Goal: Task Accomplishment & Management: Complete application form

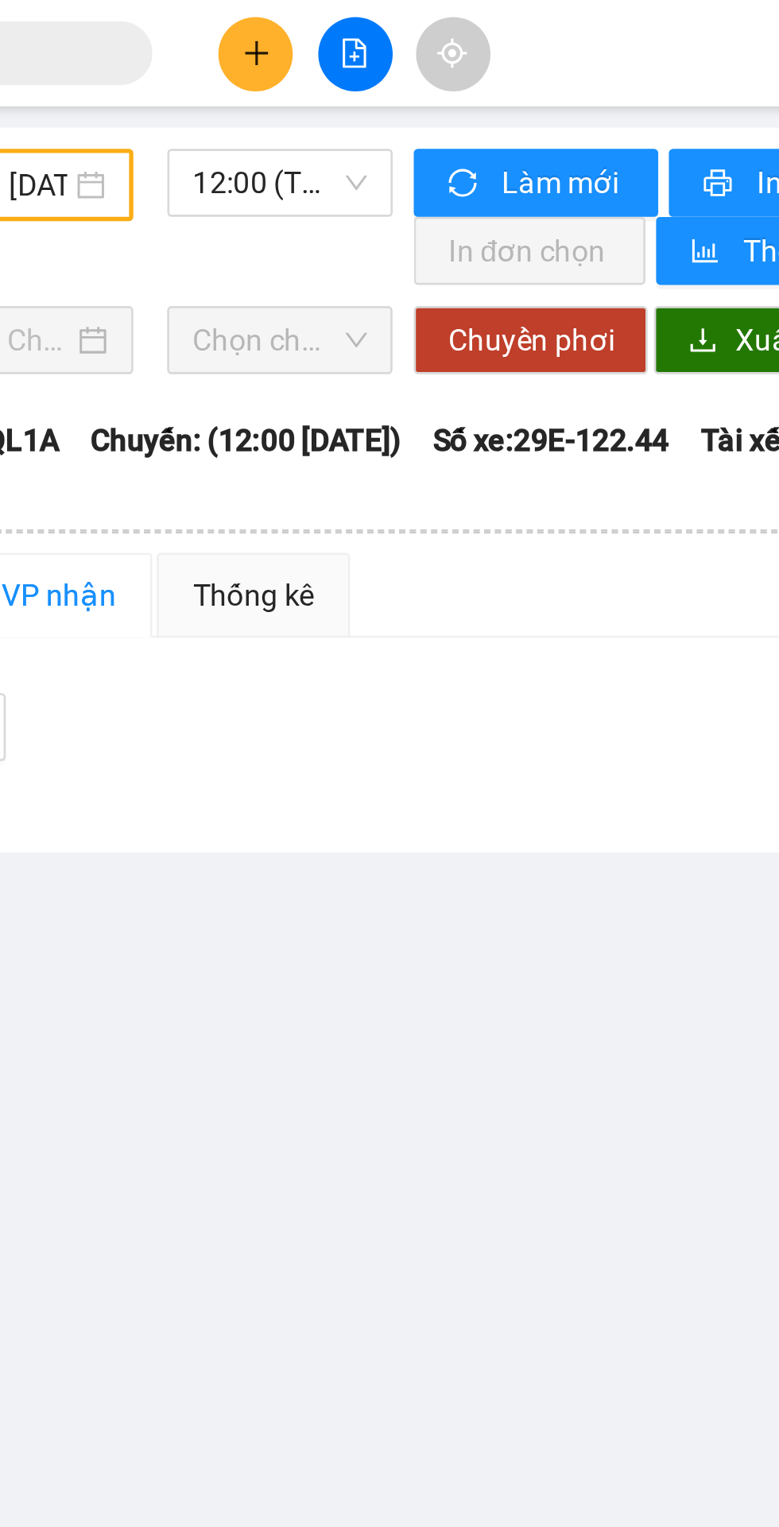
click at [273, 22] on input "text" at bounding box center [181, 19] width 188 height 17
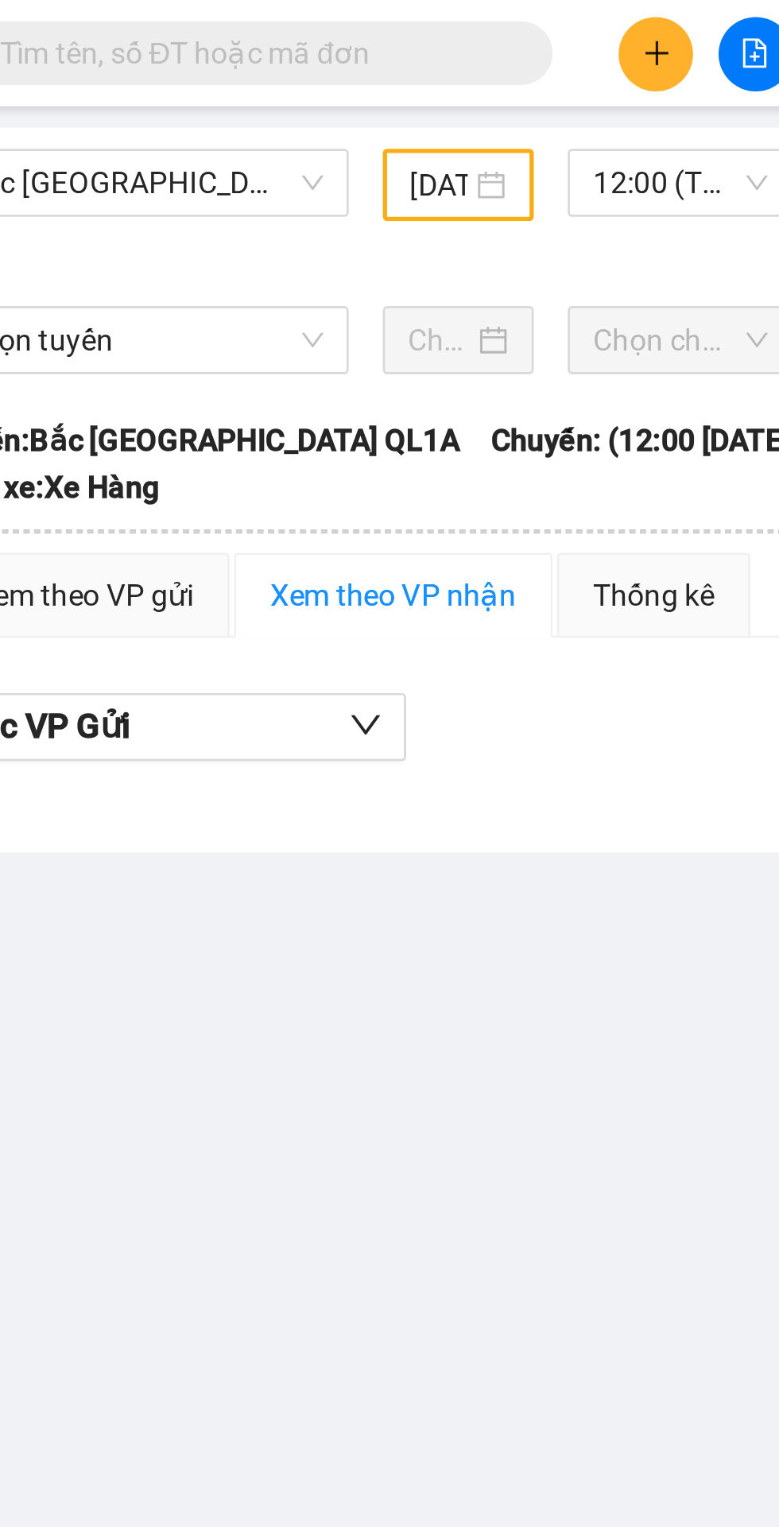
click at [150, 14] on input "text" at bounding box center [181, 19] width 188 height 17
click at [146, 27] on input "text" at bounding box center [181, 19] width 188 height 17
click at [151, 20] on input "text" at bounding box center [181, 19] width 188 height 17
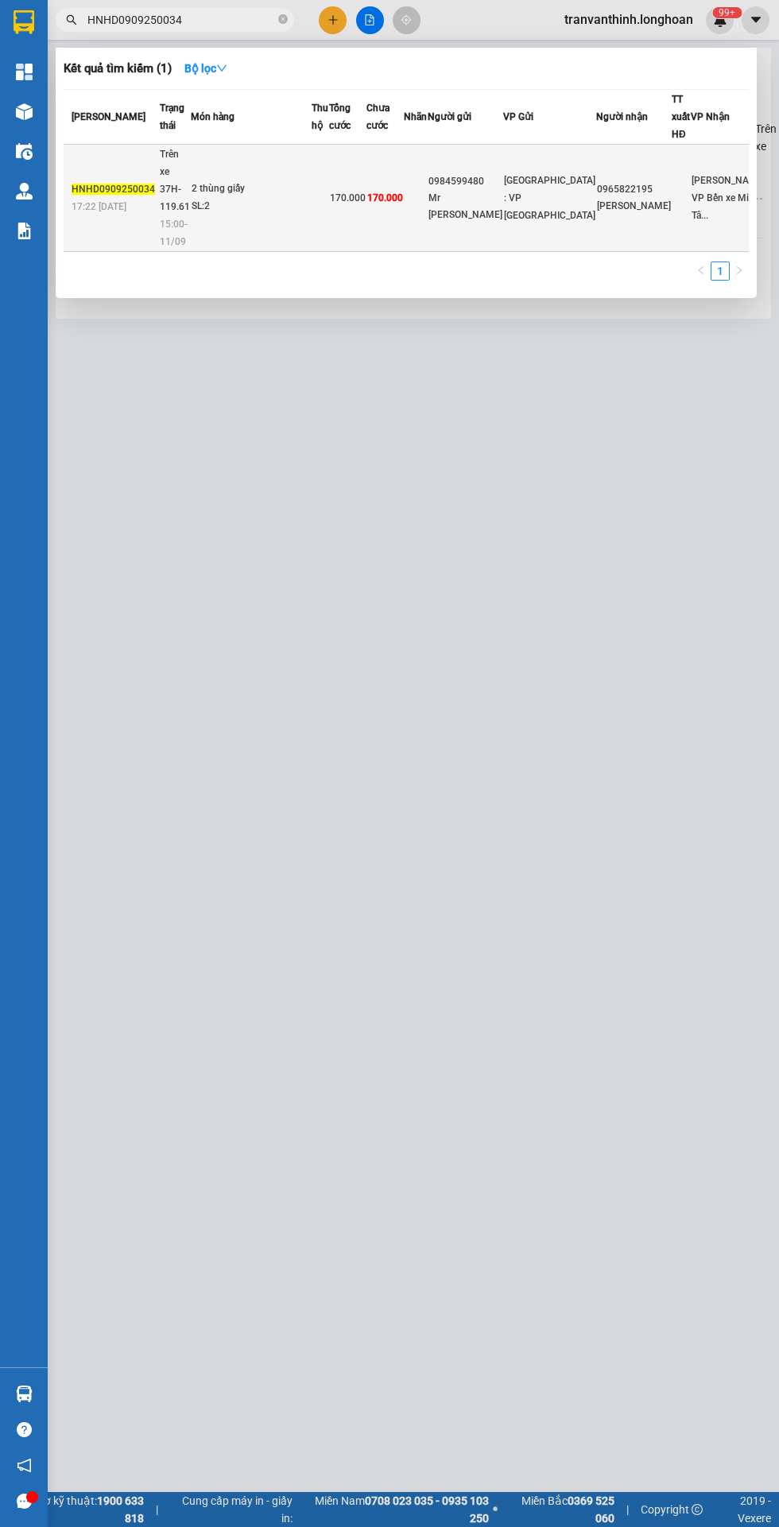
type input "HNHD0909250034"
click at [428, 178] on td at bounding box center [416, 198] width 24 height 107
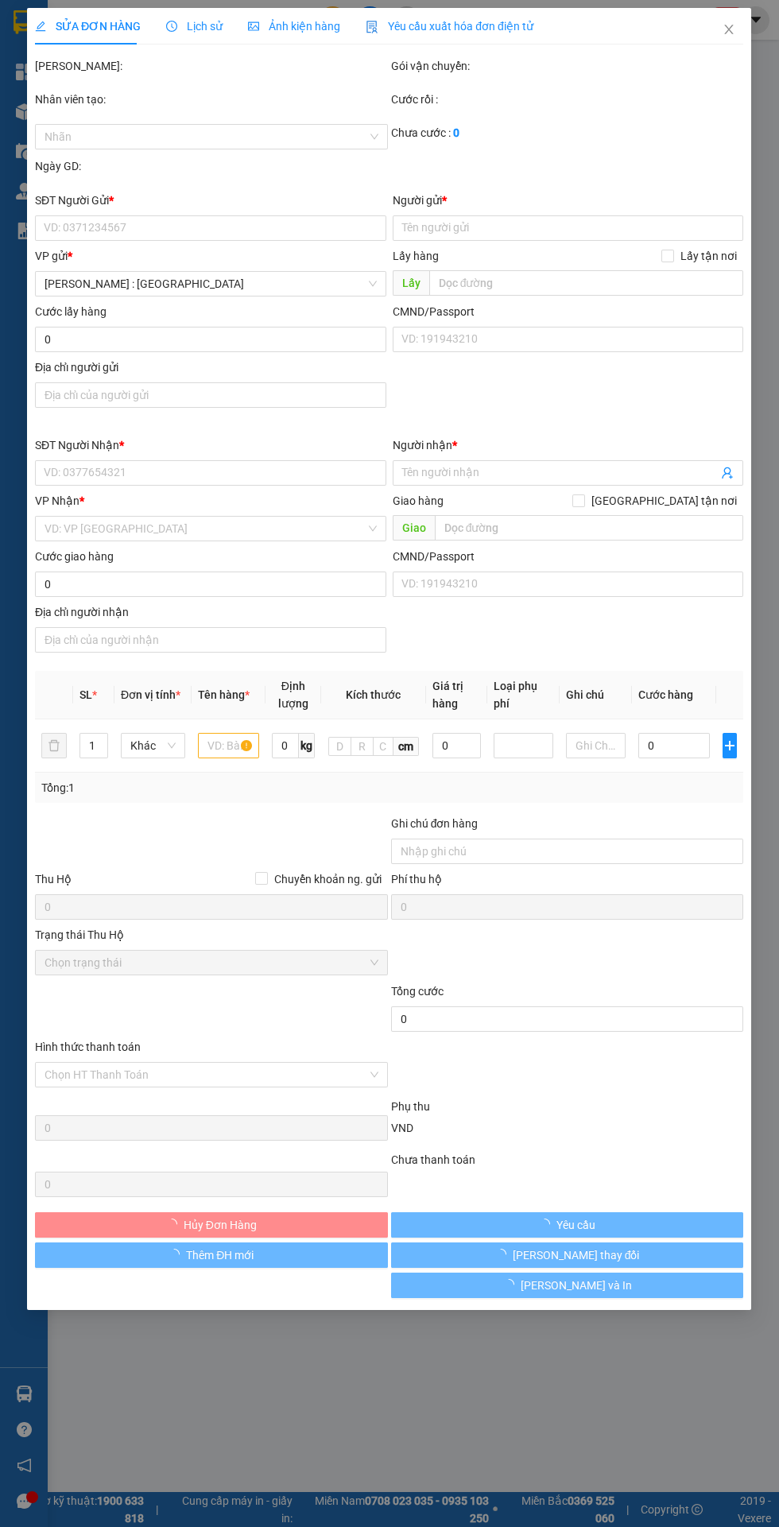
type input "0984599480"
type input "Mr [PERSON_NAME]"
type input "0965822195"
type input "[PERSON_NAME]"
type input "170.000"
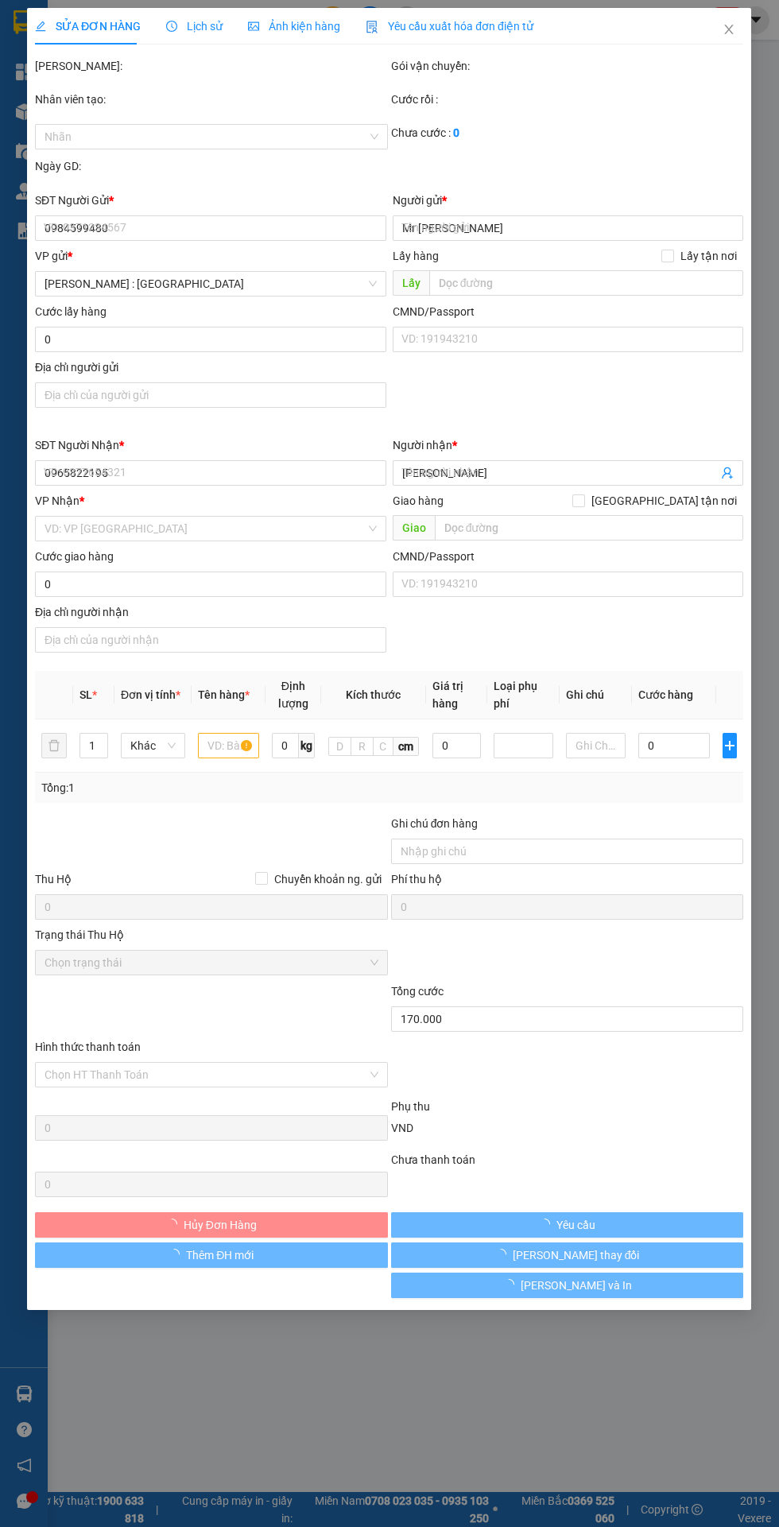
type input "170.000"
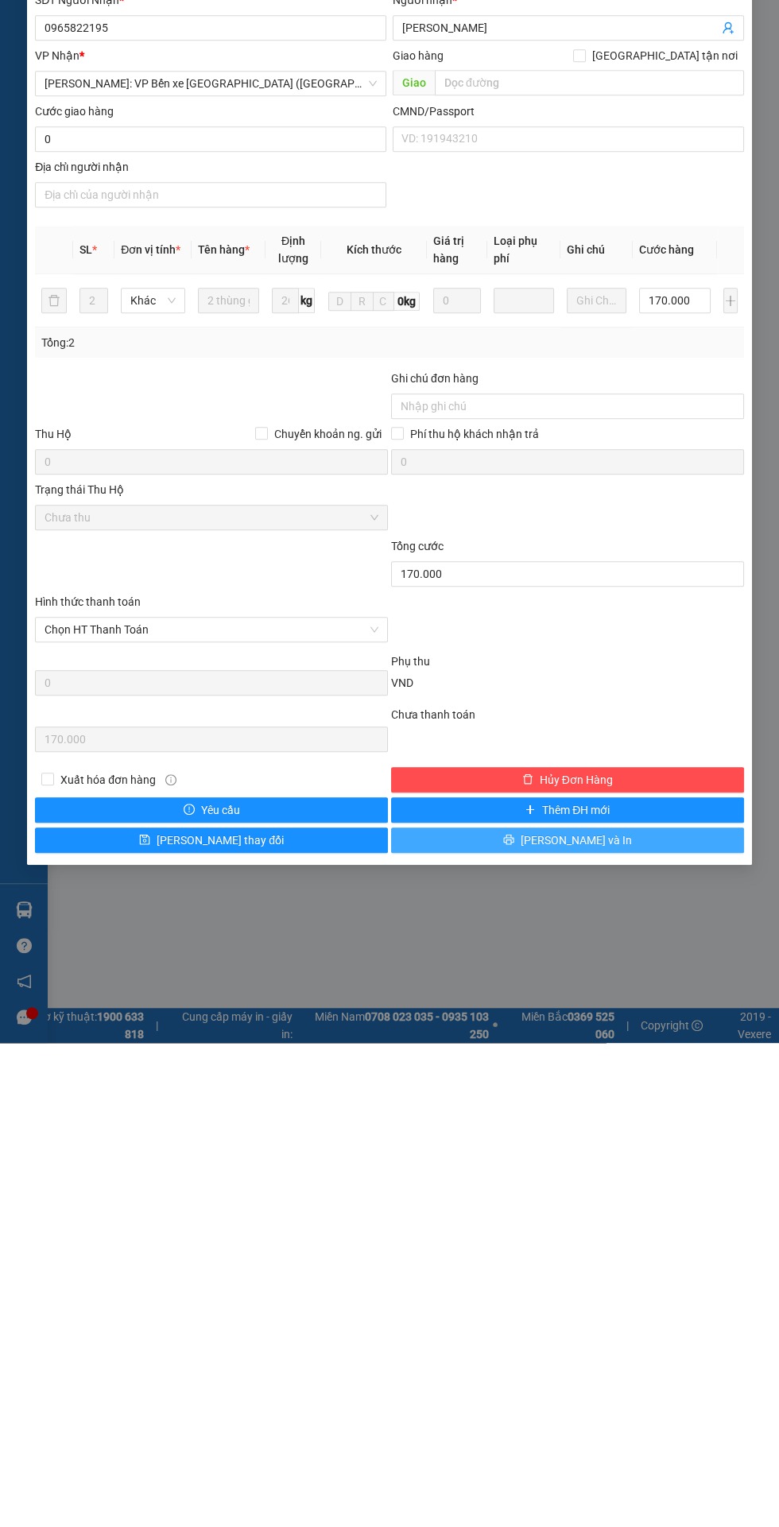
click at [641, 1315] on button "[PERSON_NAME] và In" at bounding box center [567, 1323] width 353 height 25
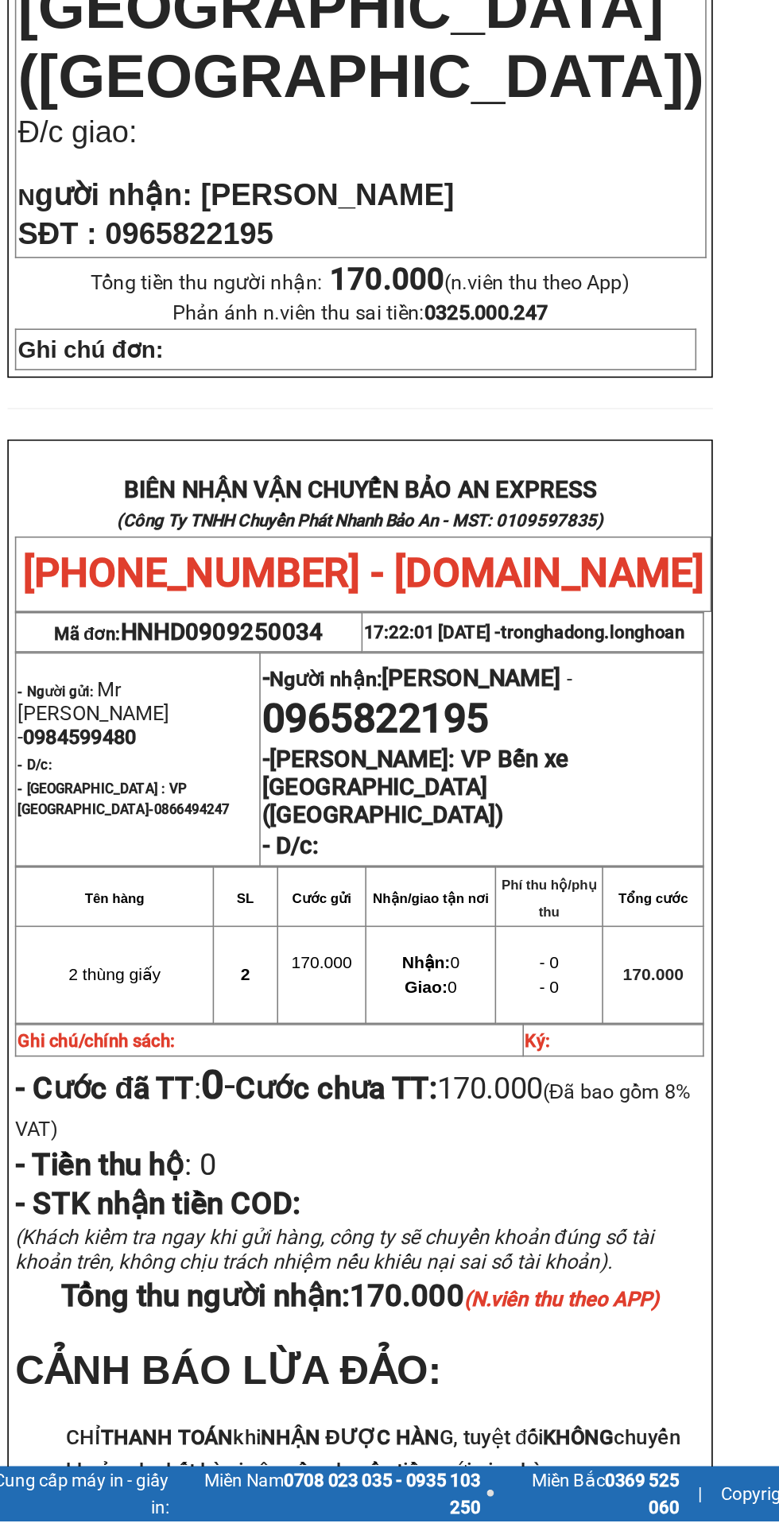
scroll to position [118, 0]
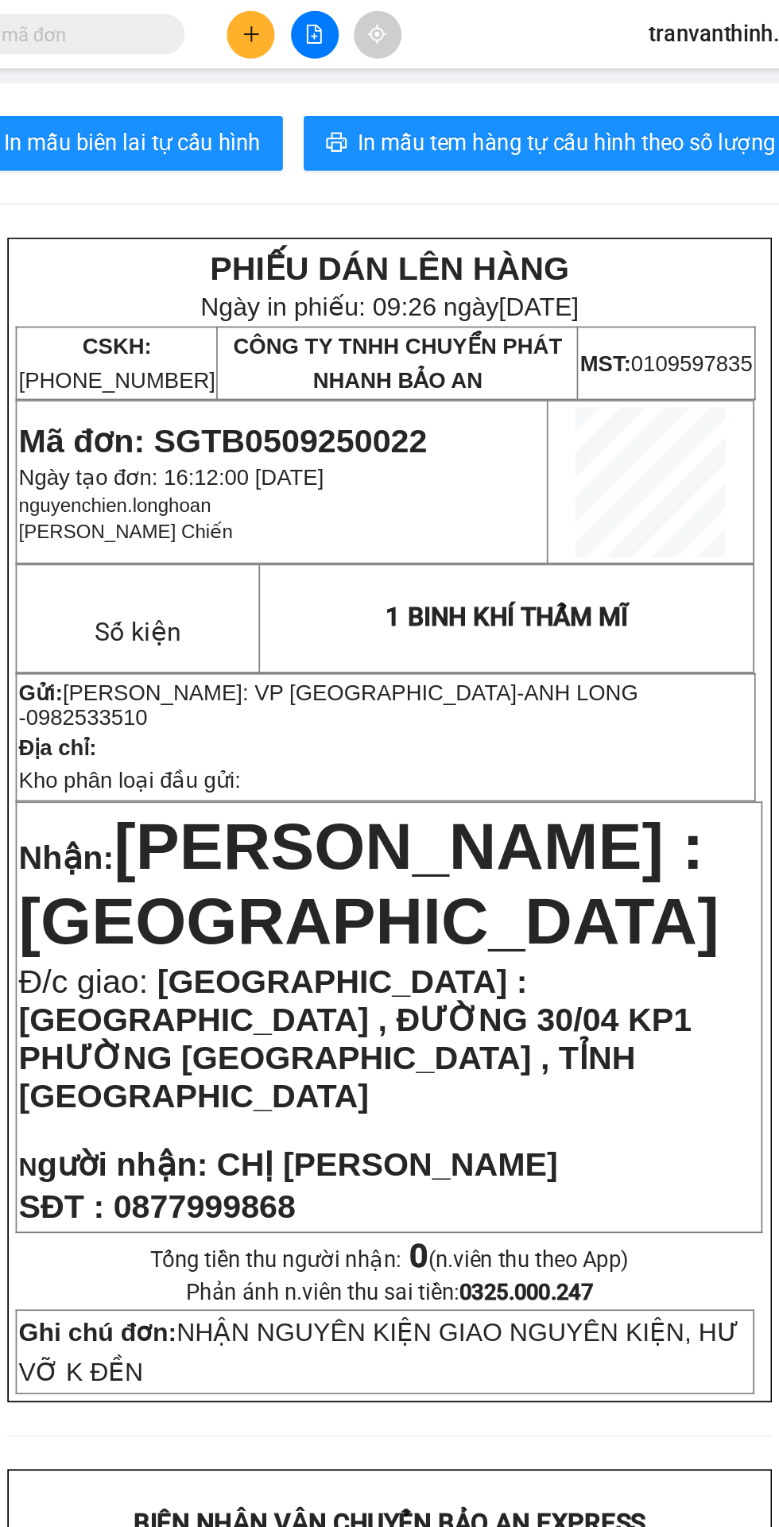
click at [265, 24] on input "text" at bounding box center [181, 19] width 188 height 17
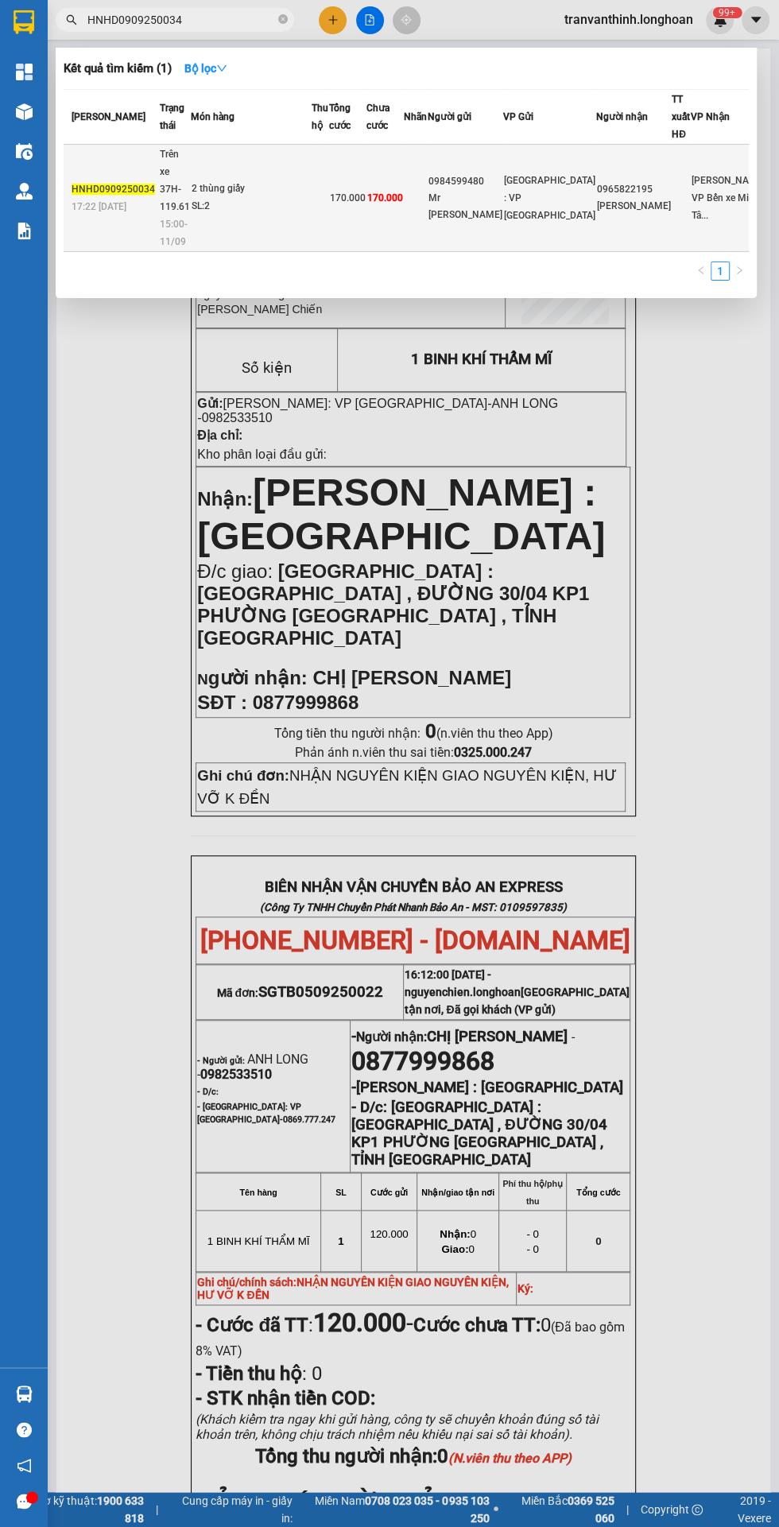
type input "HNHD0909250034"
click at [312, 168] on td "2 thùng giấy SL: 2" at bounding box center [251, 198] width 121 height 107
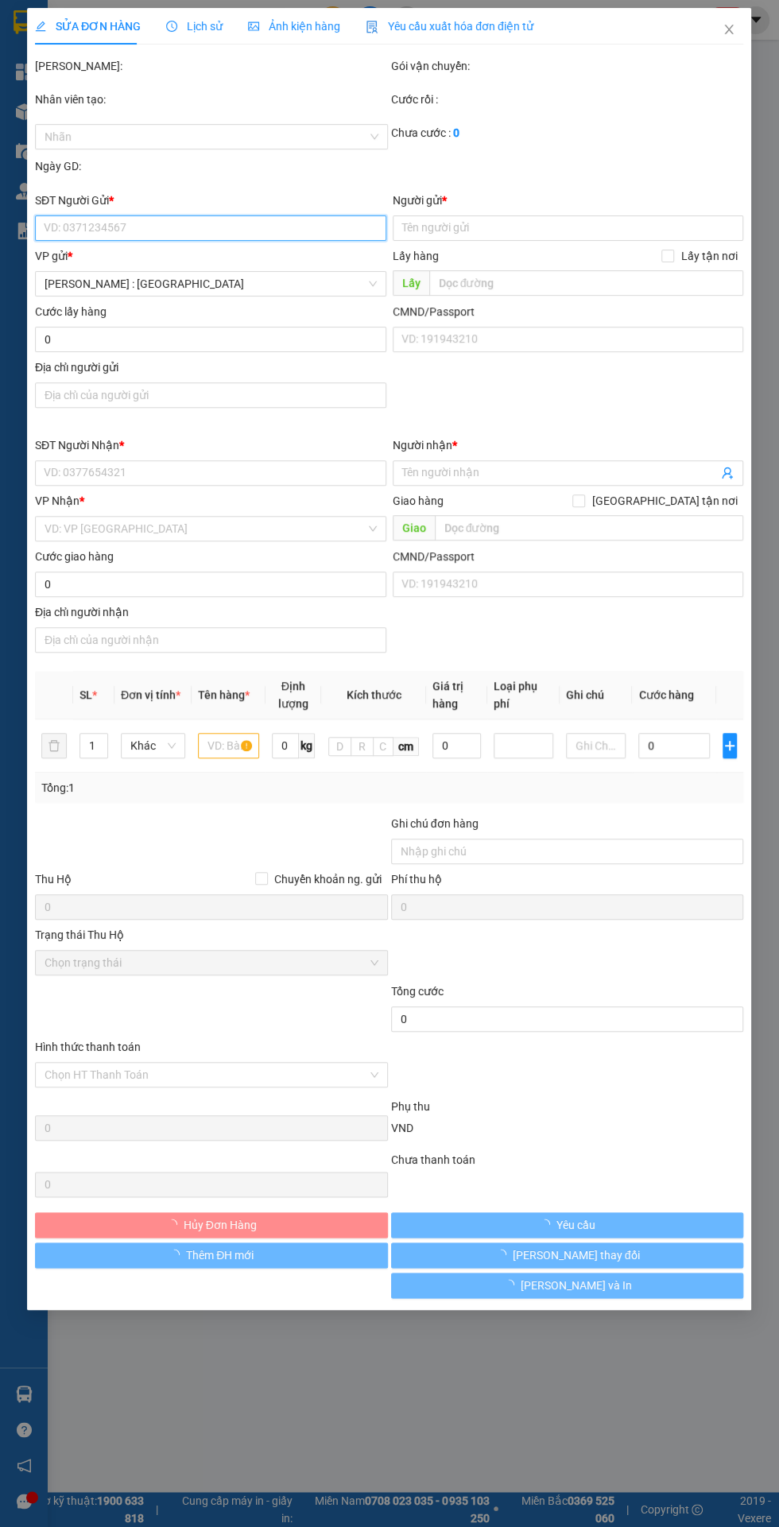
type input "0984599480"
type input "Mr [PERSON_NAME]"
type input "0965822195"
type input "[PERSON_NAME]"
type input "170.000"
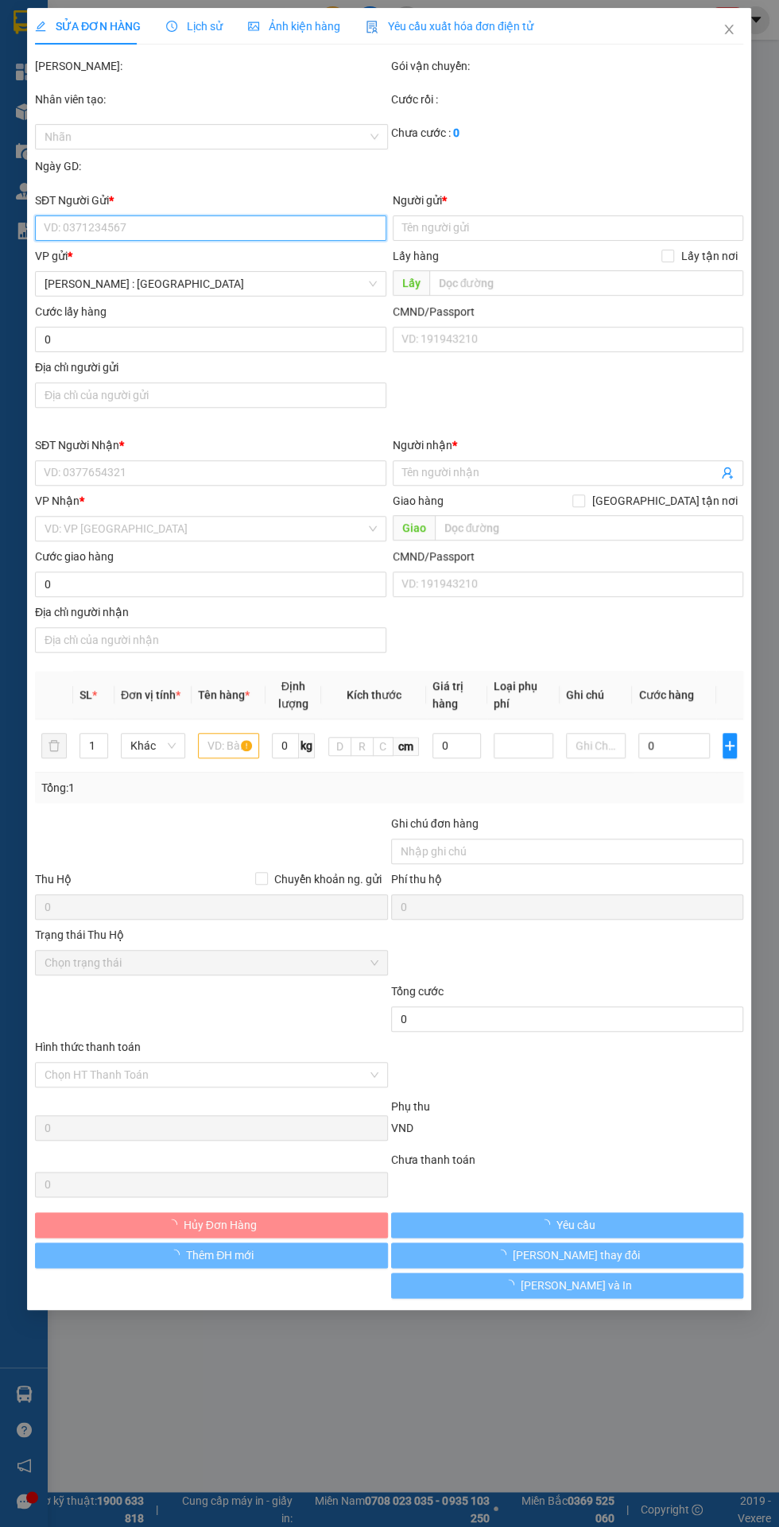
type input "170.000"
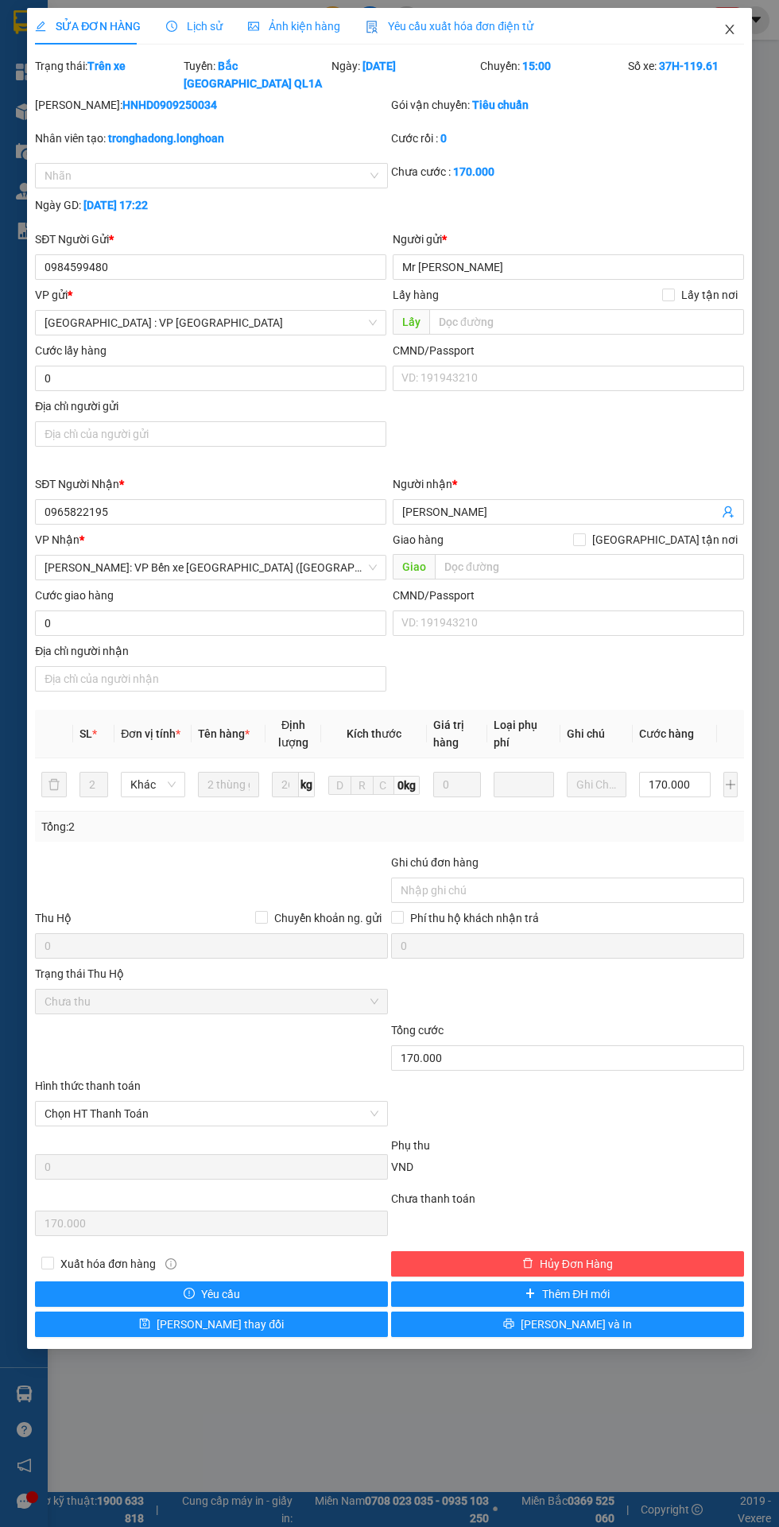
click at [729, 29] on icon "close" at bounding box center [729, 30] width 9 height 10
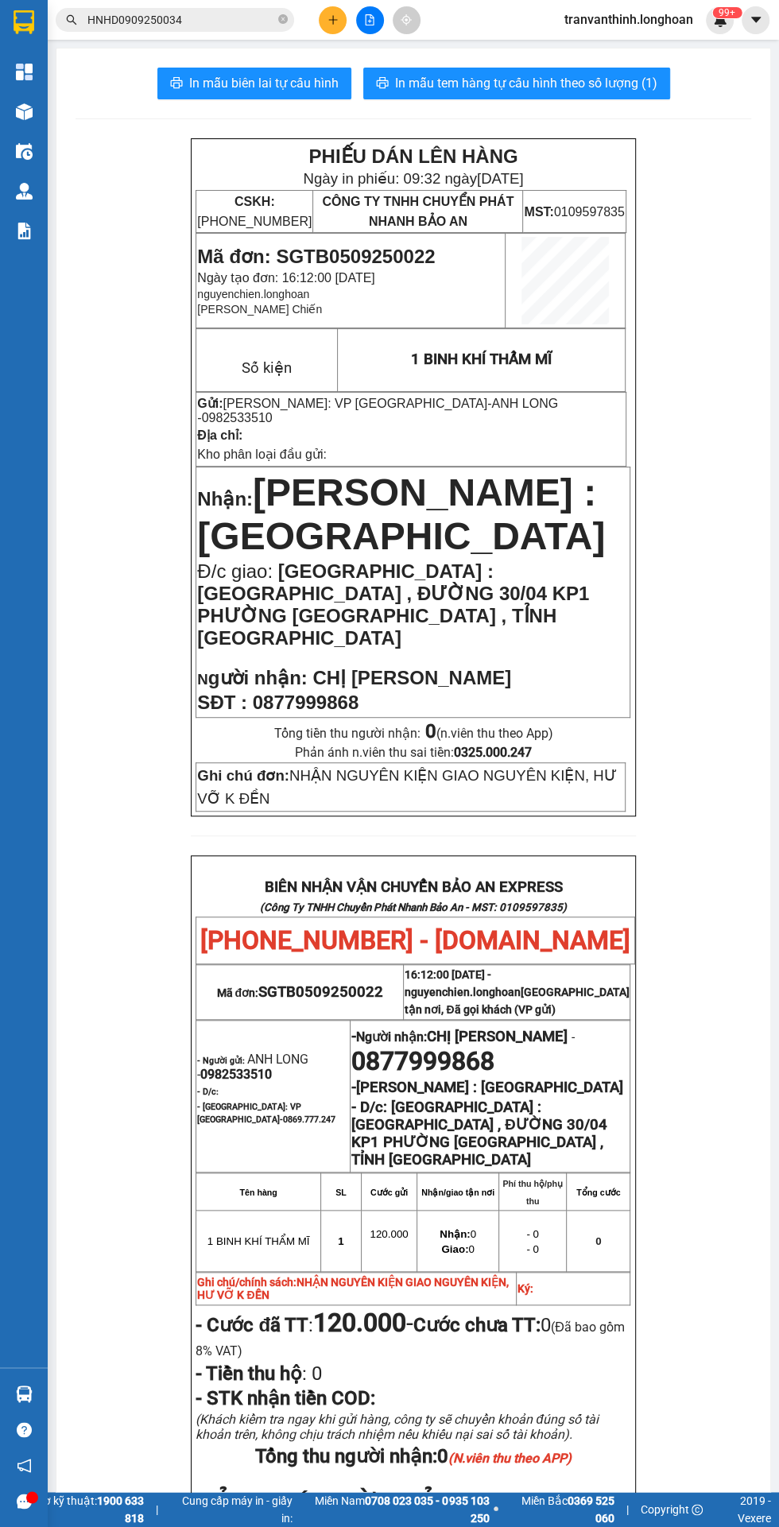
click at [217, 19] on input "HNHD0909250034" at bounding box center [181, 19] width 188 height 17
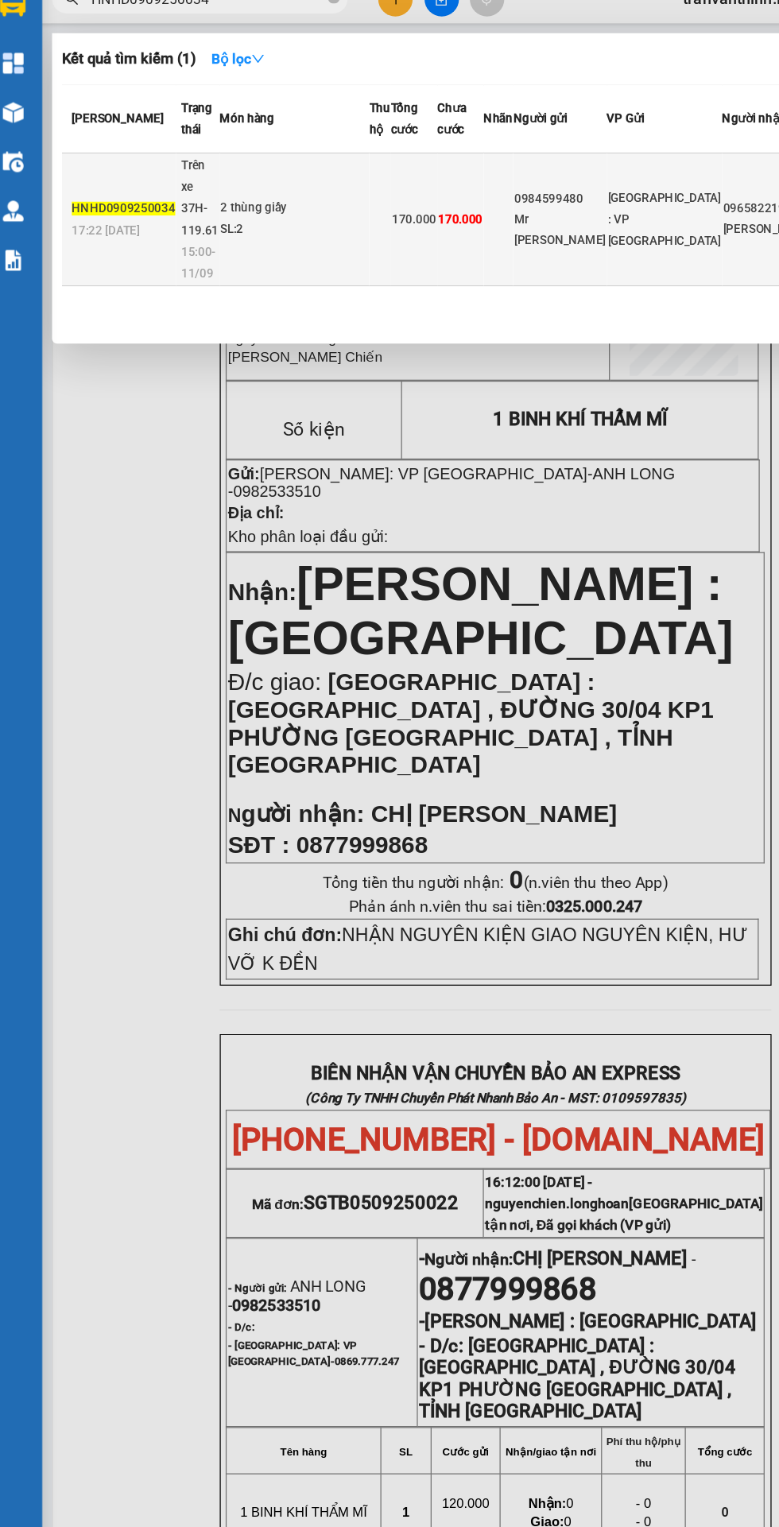
click at [258, 180] on div "2 thùng giấy" at bounding box center [251, 188] width 119 height 17
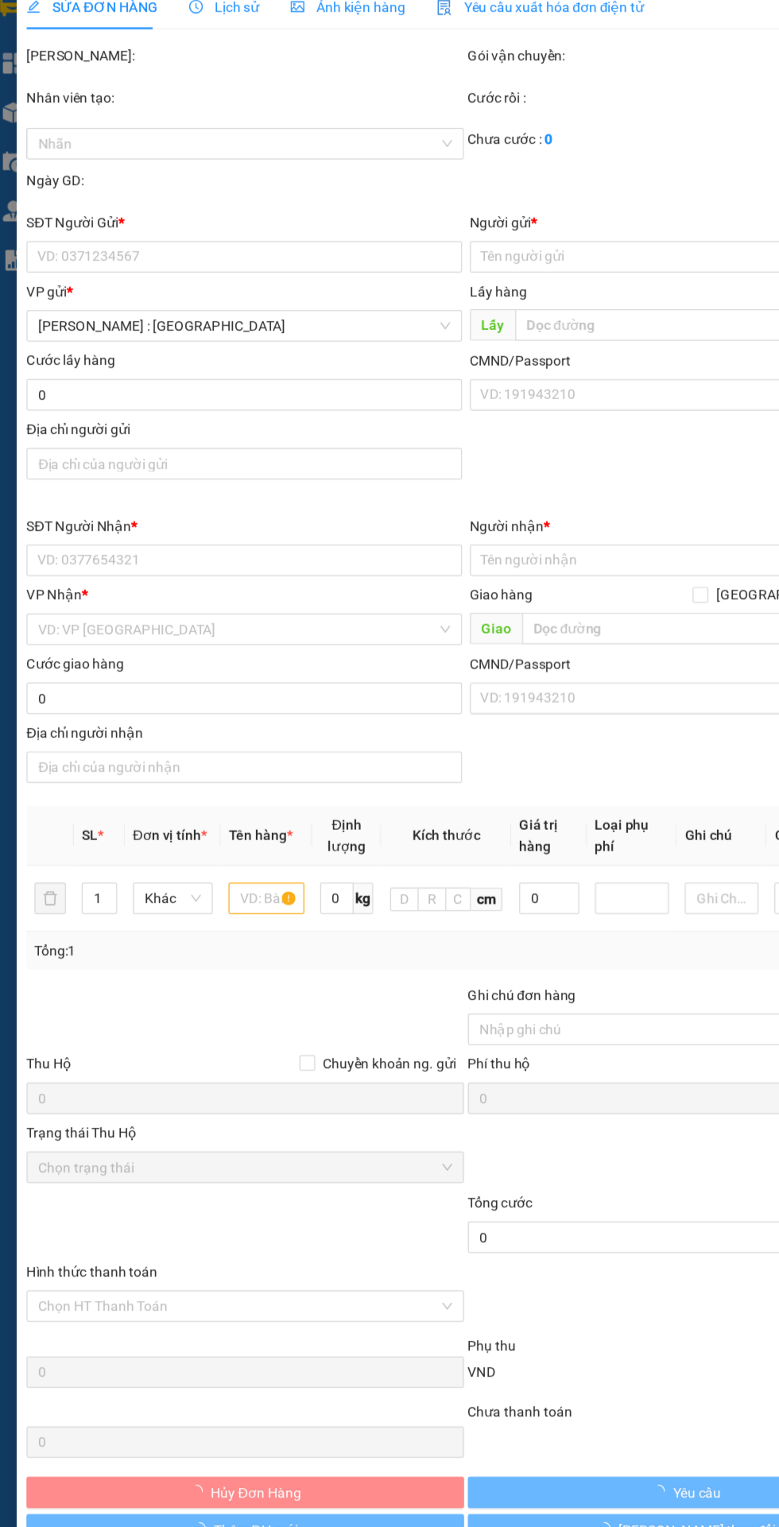
type input "0984599480"
type input "Mr [PERSON_NAME]"
type input "0965822195"
type input "[PERSON_NAME]"
type input "170.000"
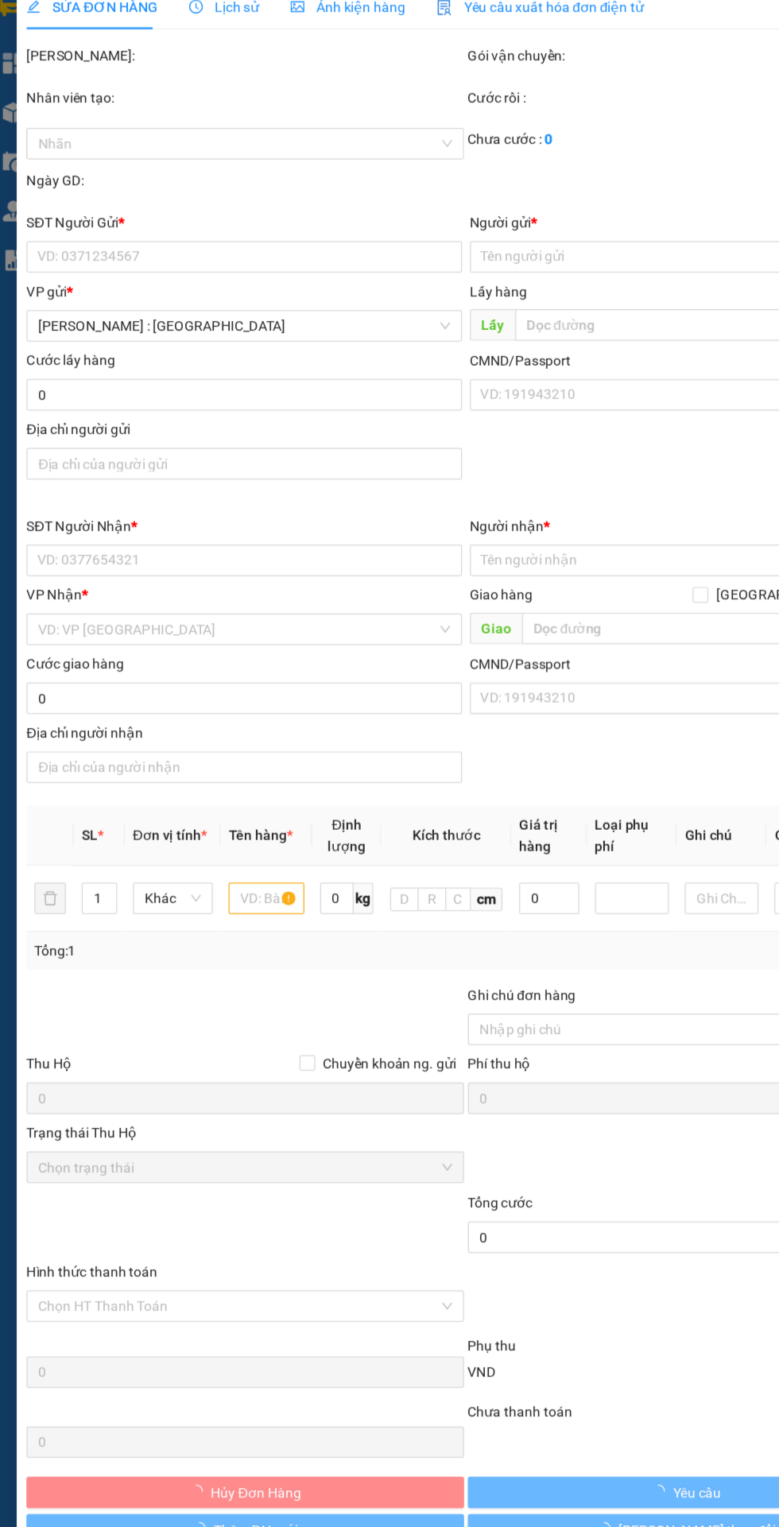
type input "170.000"
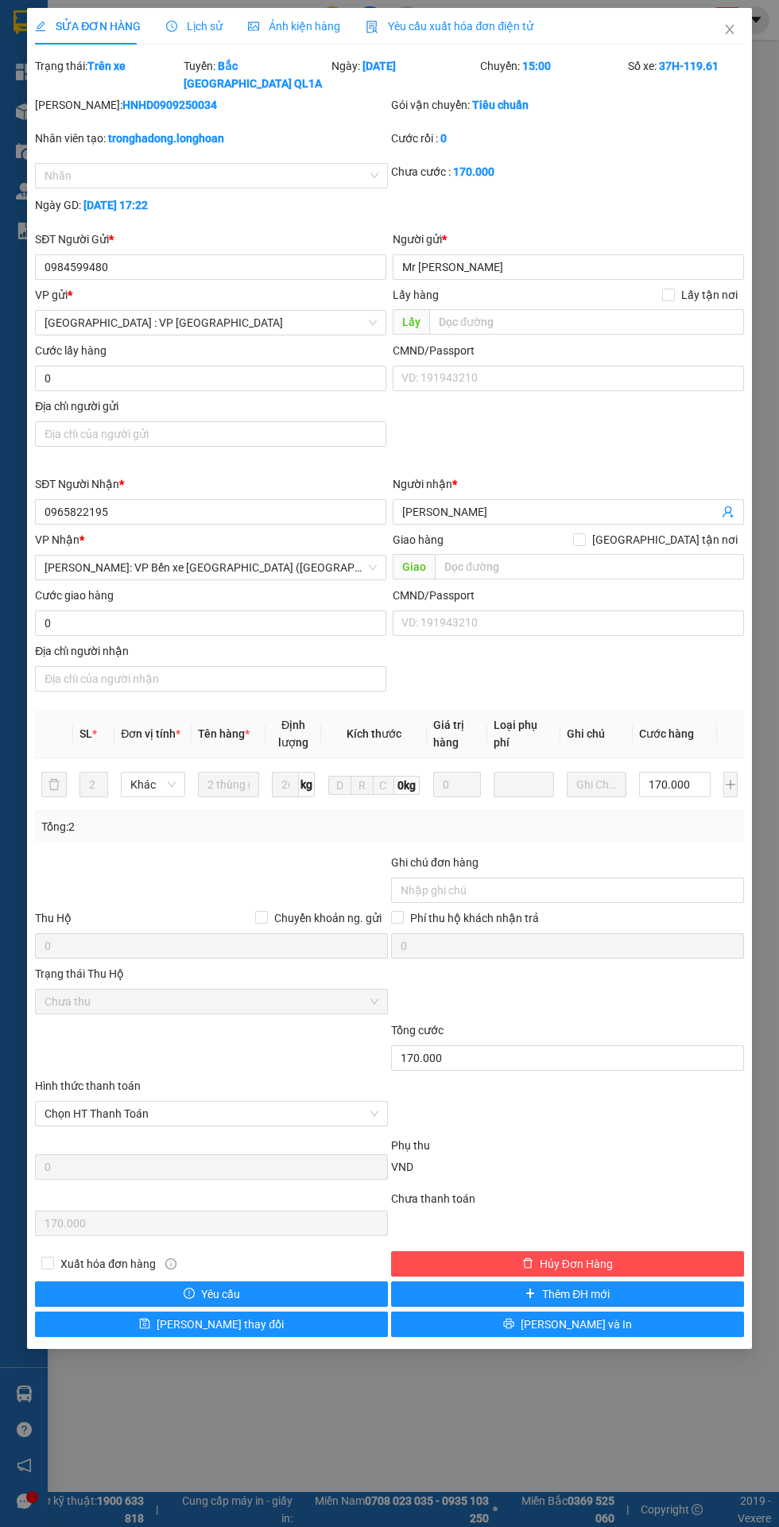
click at [755, 19] on div "SỬA ĐƠN HÀNG Lịch sử Ảnh kiện hàng Yêu cầu xuất hóa đơn điện tử Total Paid Fee …" at bounding box center [389, 763] width 779 height 1527
click at [734, 32] on icon "close" at bounding box center [729, 29] width 13 height 13
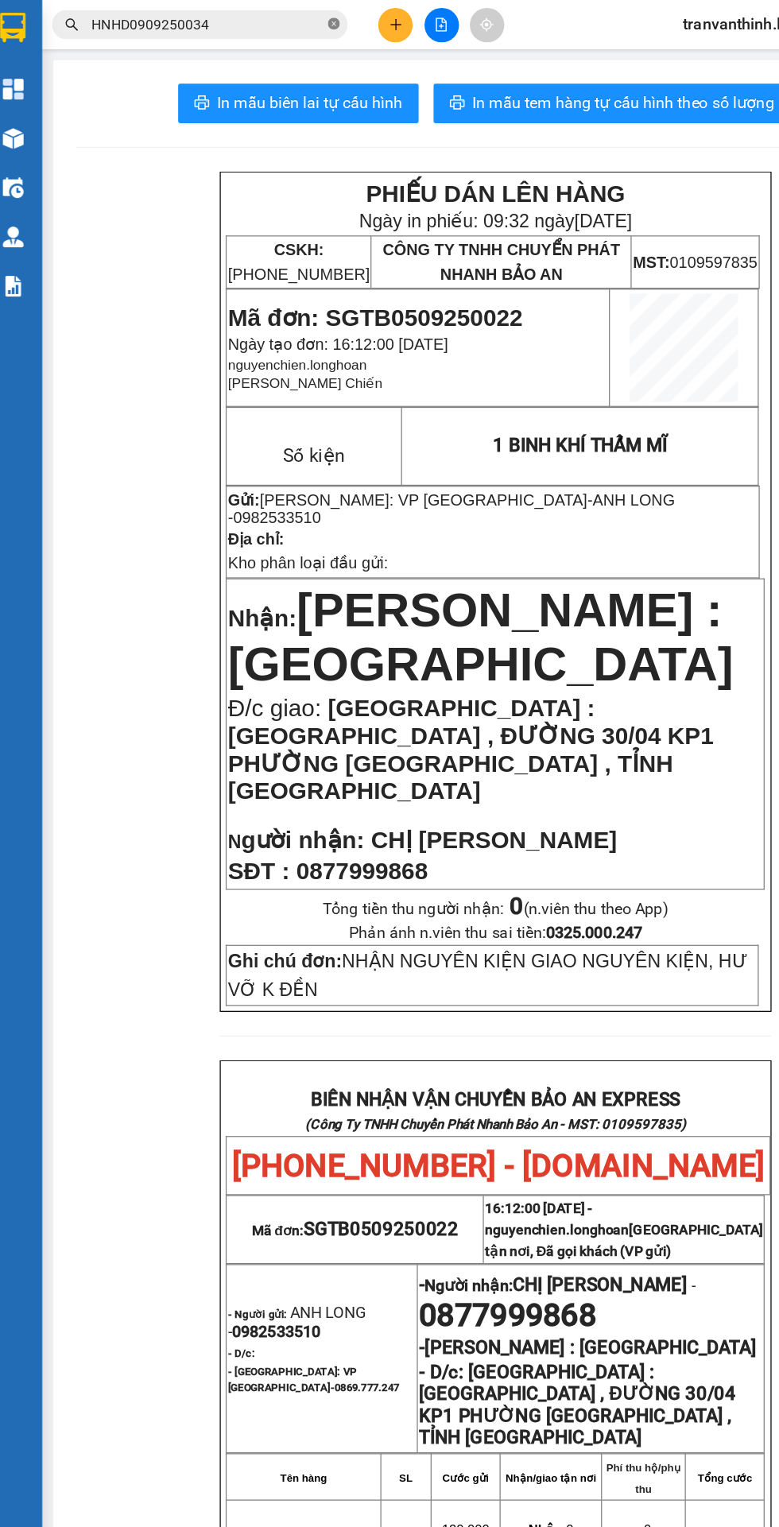
click at [283, 19] on icon "close-circle" at bounding box center [283, 19] width 10 height 10
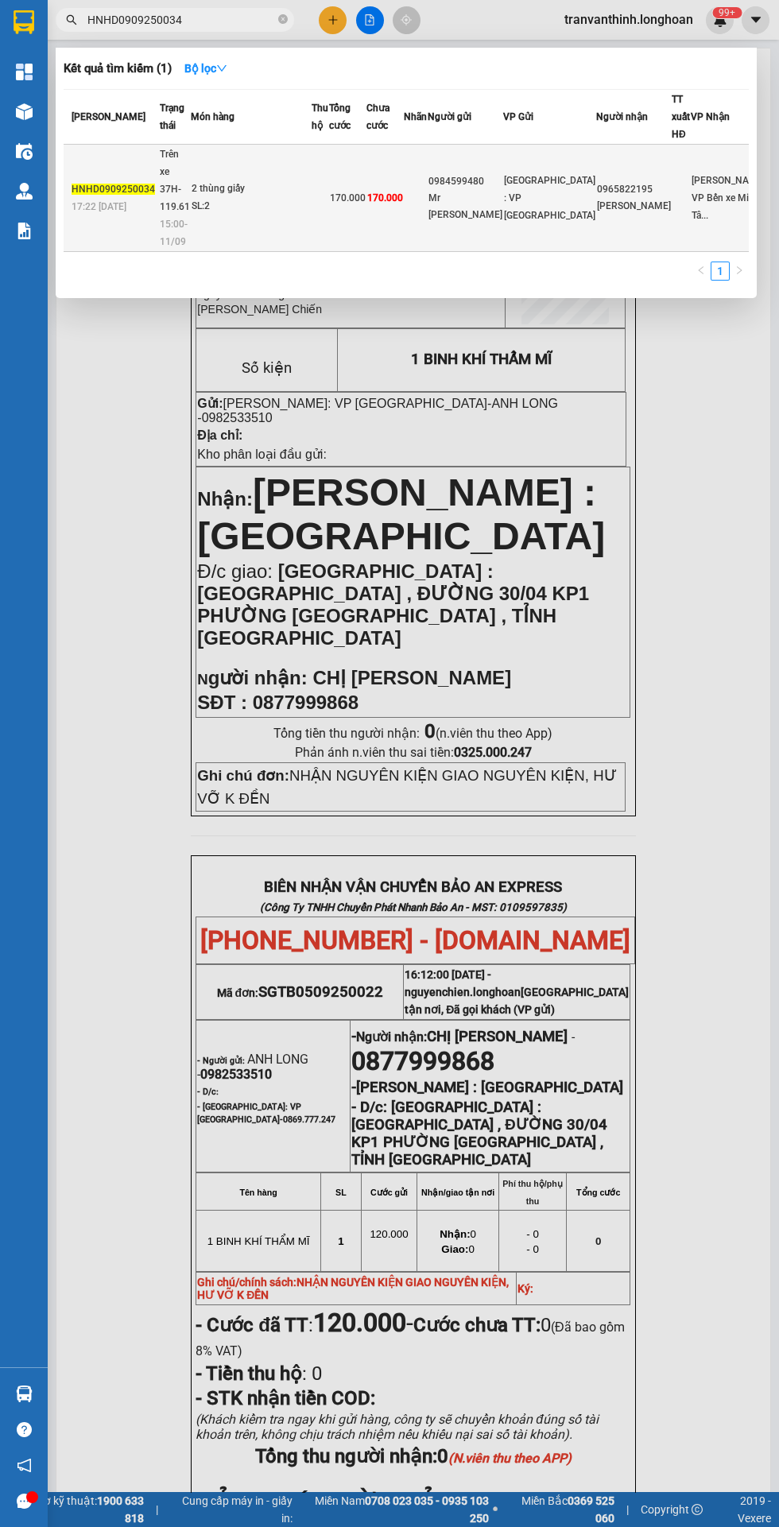
type input "HNHD0909250034"
click at [403, 192] on span "170.000" at bounding box center [385, 197] width 36 height 11
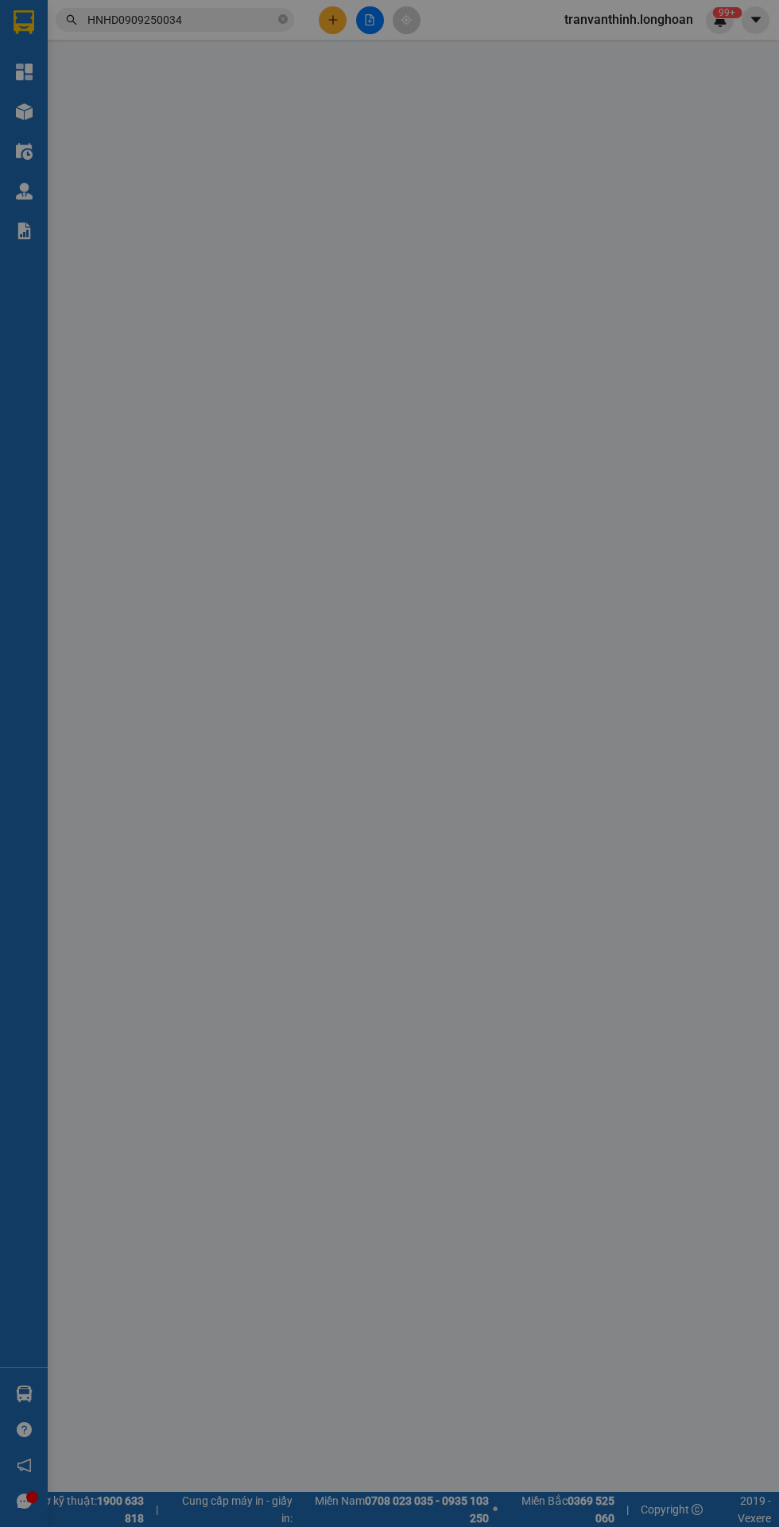
type input "0984599480"
type input "Mr [PERSON_NAME]"
type input "0965822195"
type input "[PERSON_NAME]"
type input "170.000"
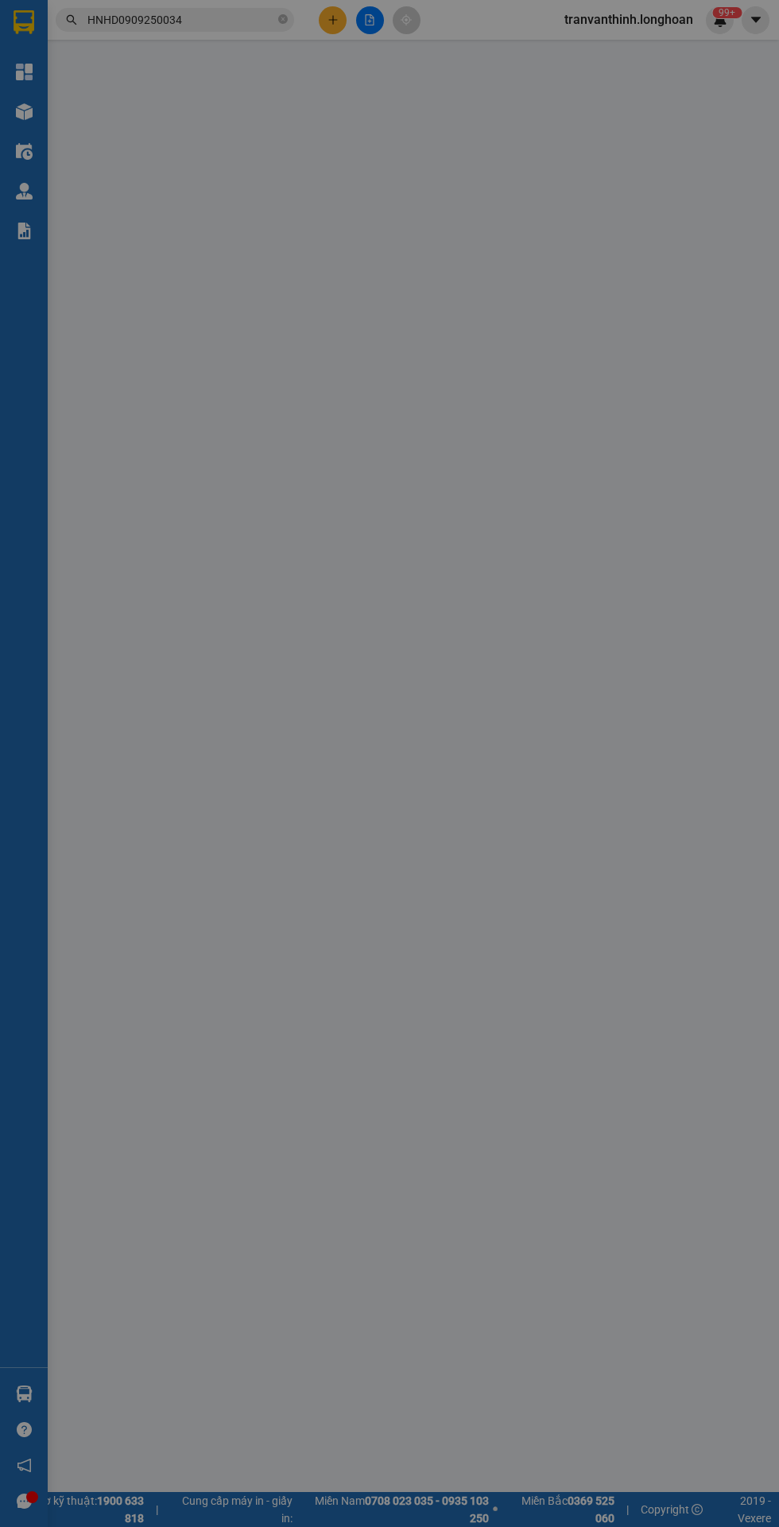
type input "170.000"
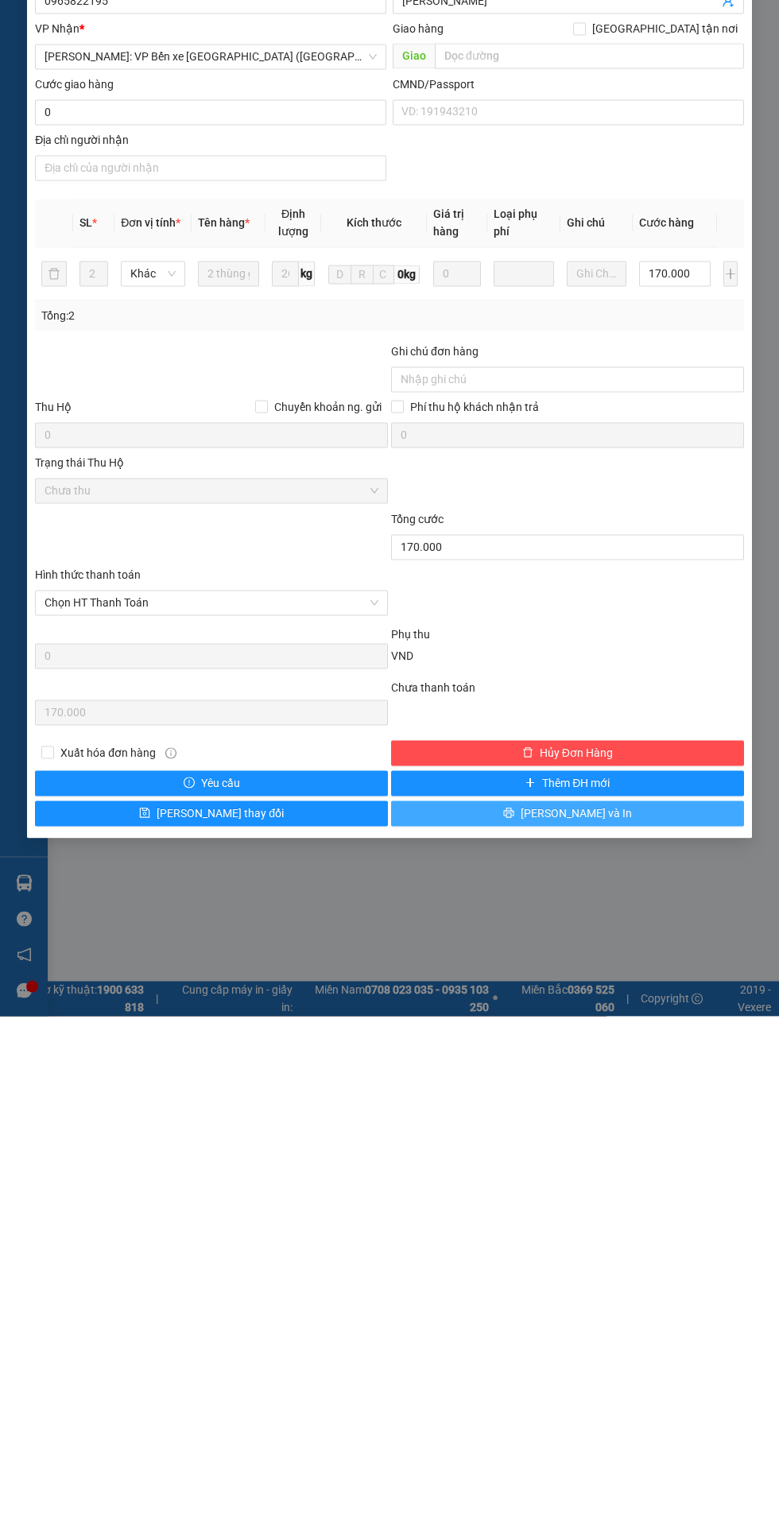
click at [635, 1315] on button "[PERSON_NAME] và In" at bounding box center [567, 1323] width 353 height 25
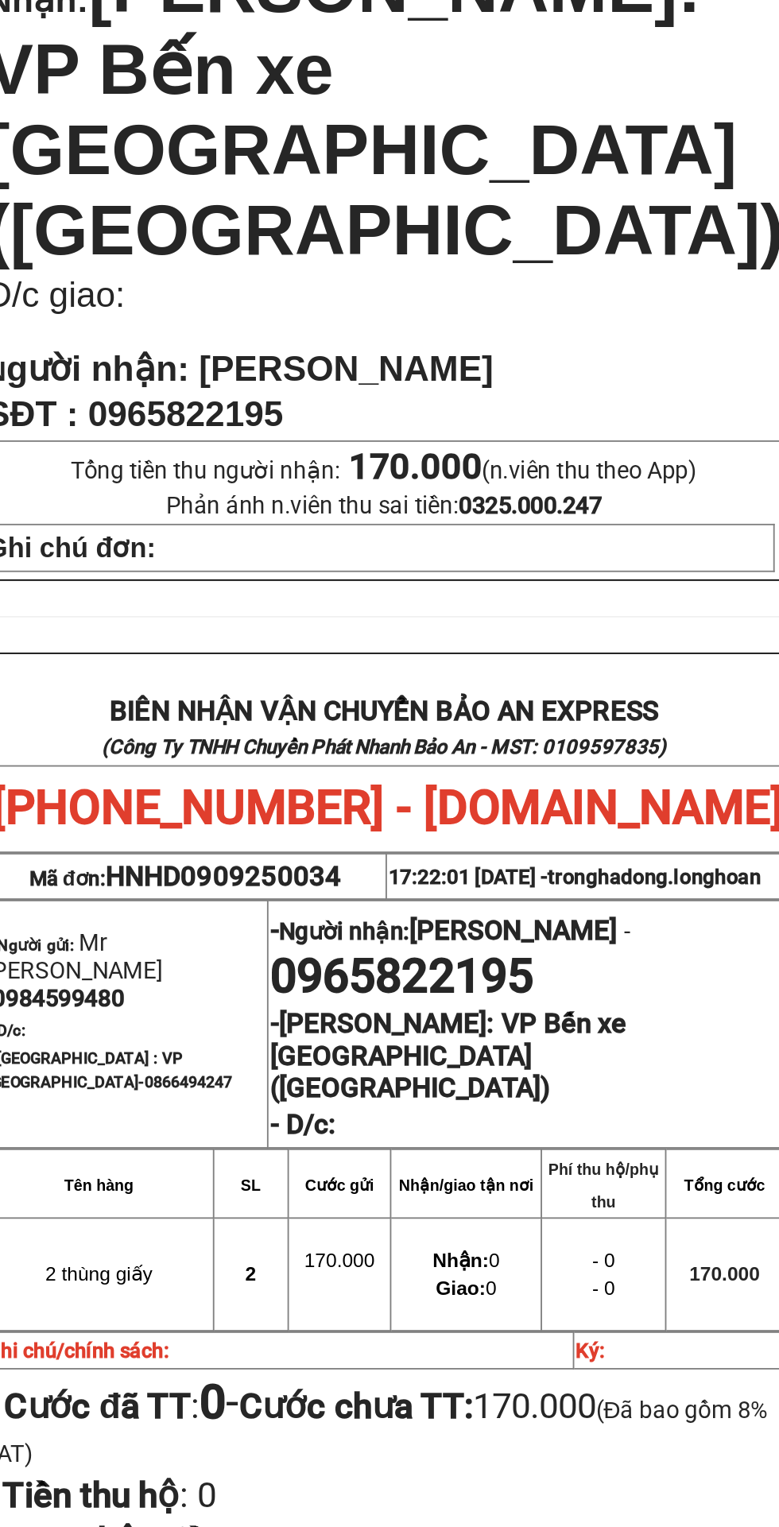
scroll to position [10, 0]
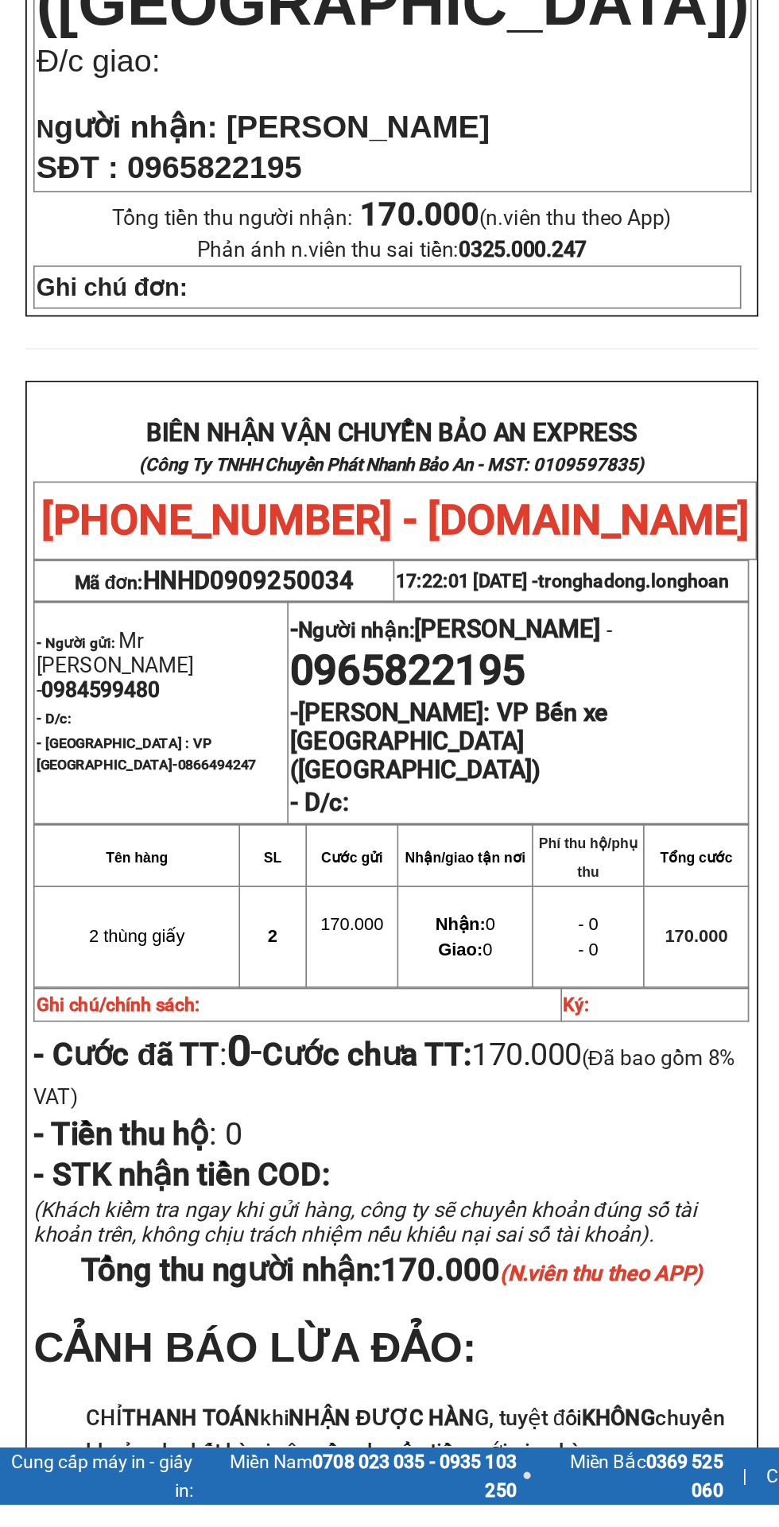
click at [265, 1340] on span "(Khách kiểm tra ngay khi gửi hàng, công ty sẽ chuyển khoản đúng số tài khoản tr…" at bounding box center [397, 1355] width 403 height 30
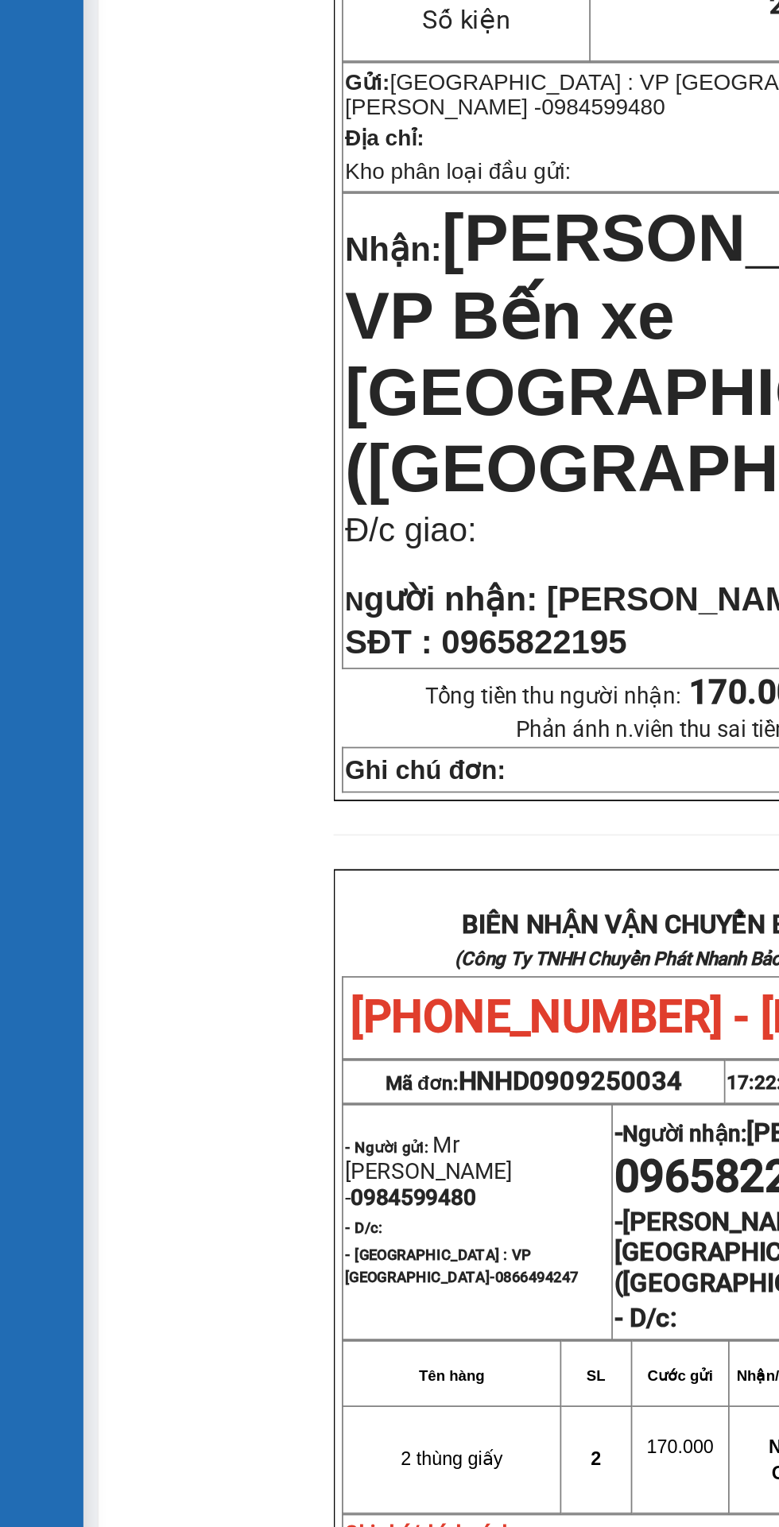
scroll to position [0, 0]
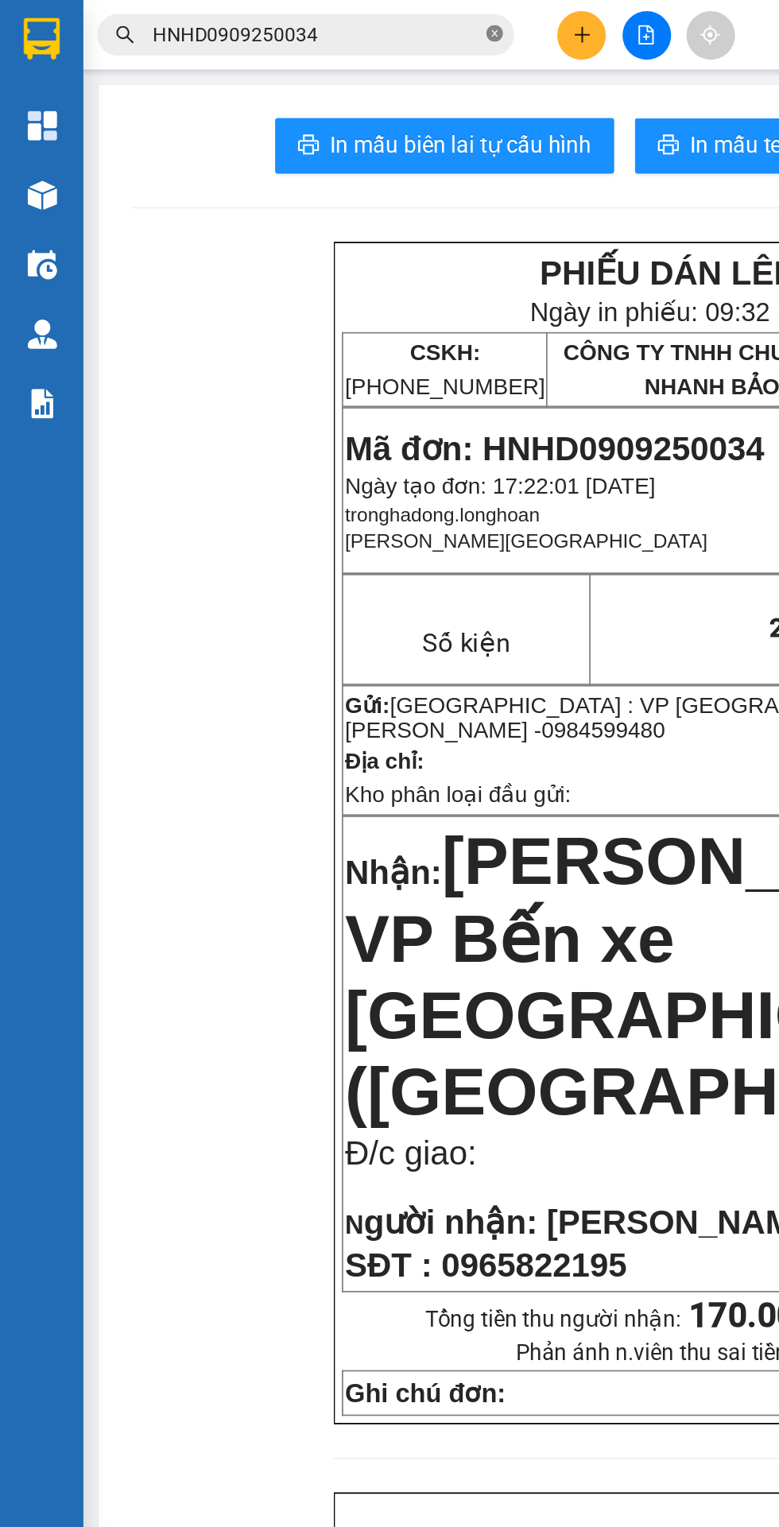
click at [281, 19] on icon "close-circle" at bounding box center [283, 19] width 10 height 10
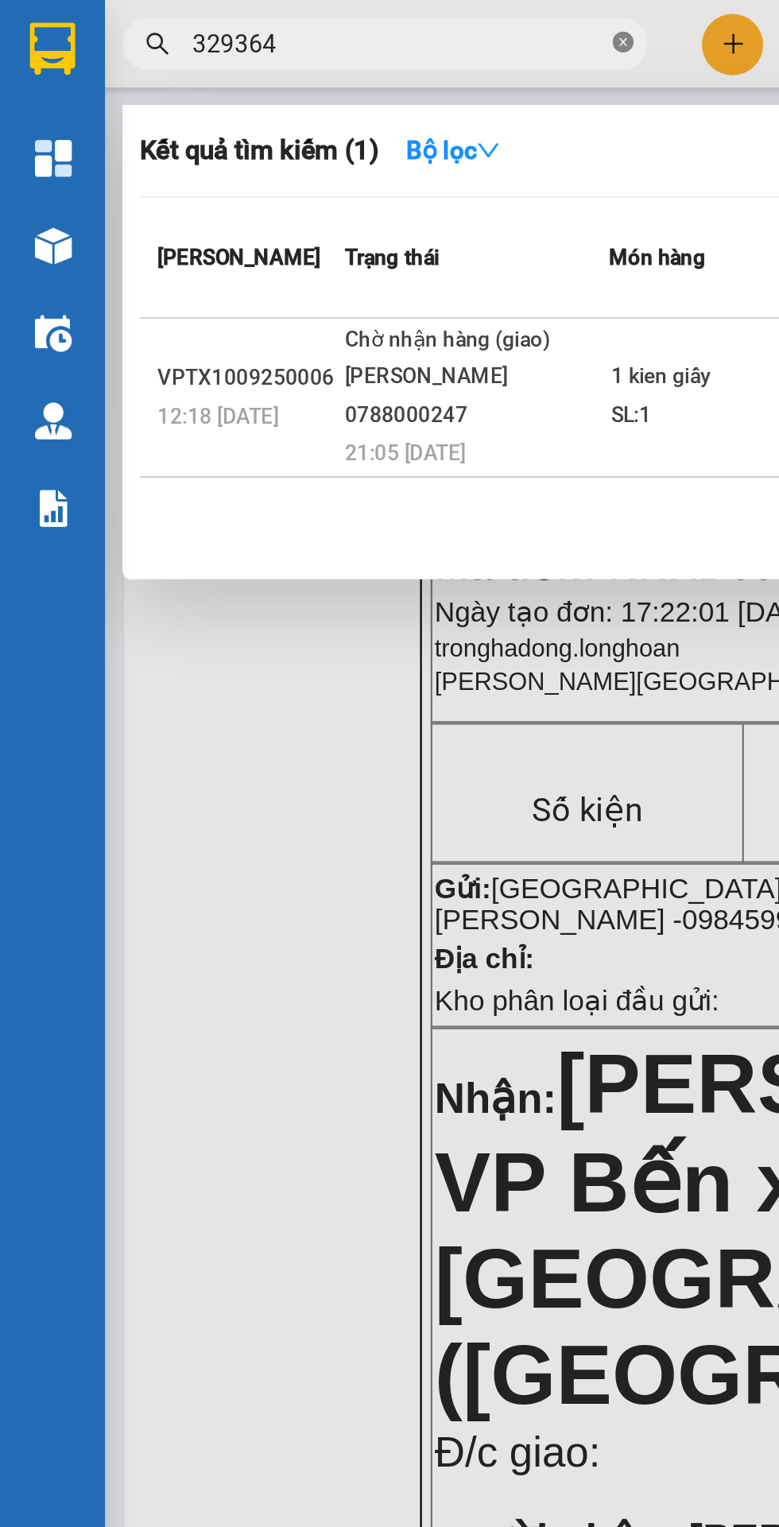
scroll to position [0, 2]
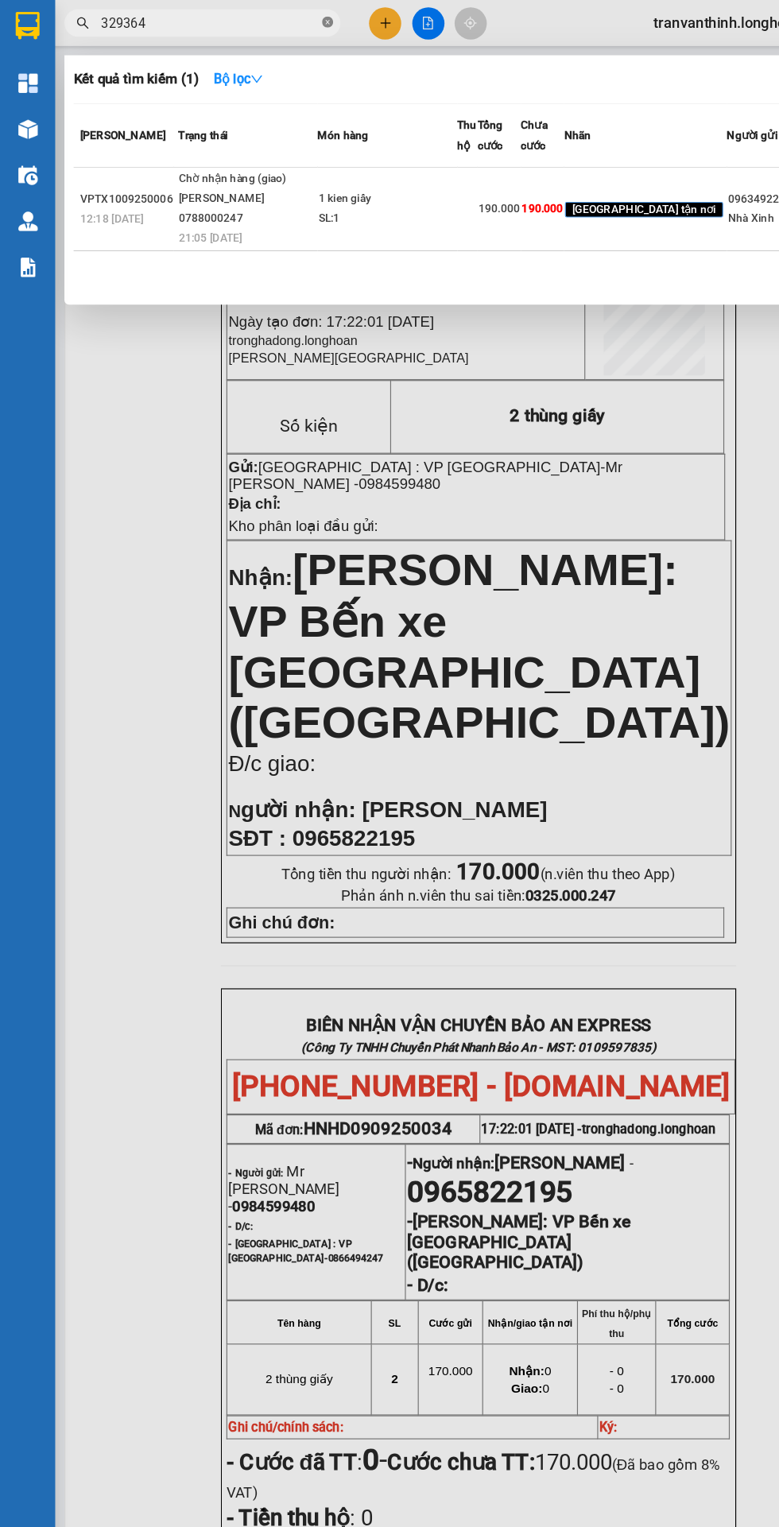
type input "329364"
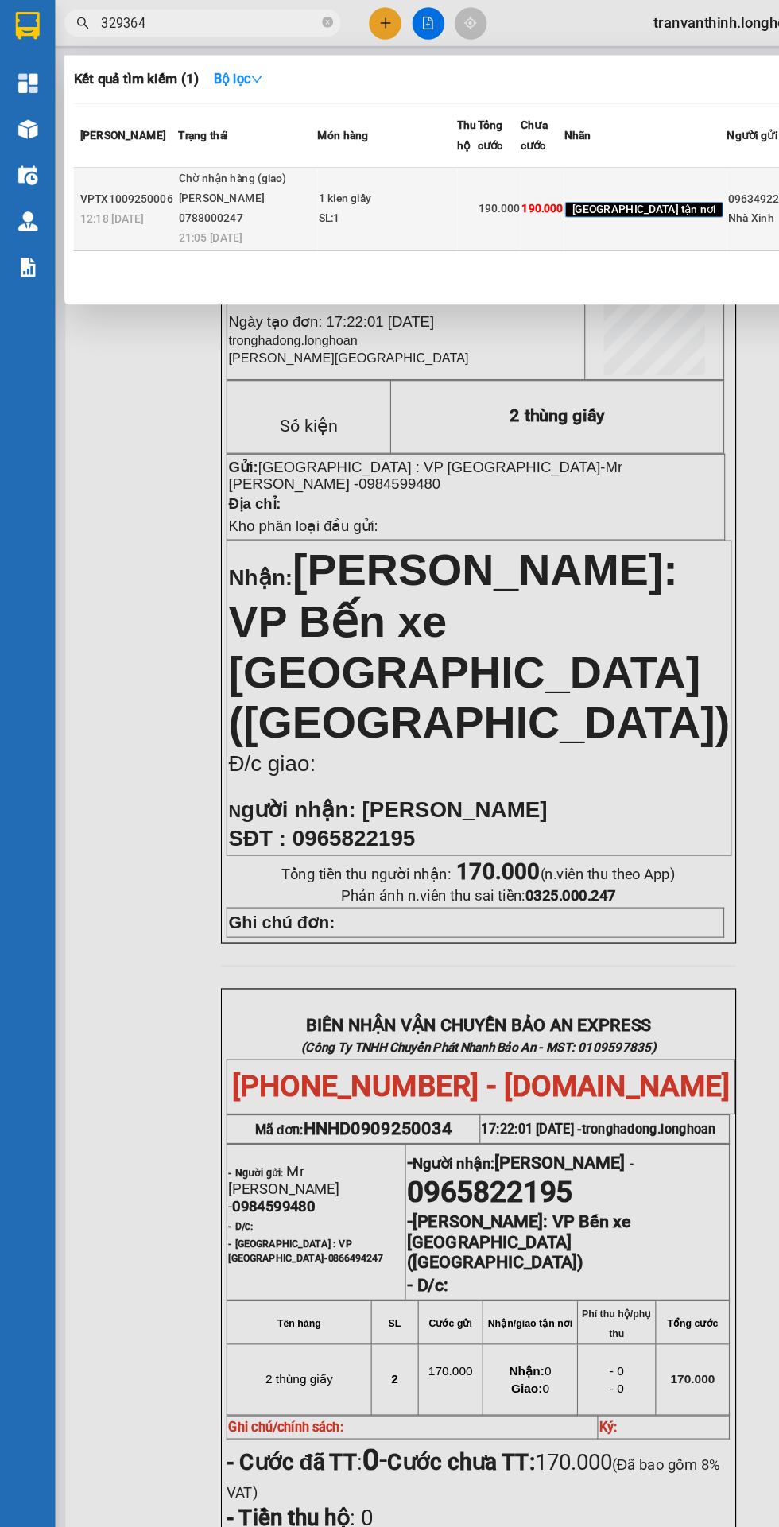
click at [312, 217] on td "1 kien giấy SL: 1" at bounding box center [334, 181] width 121 height 72
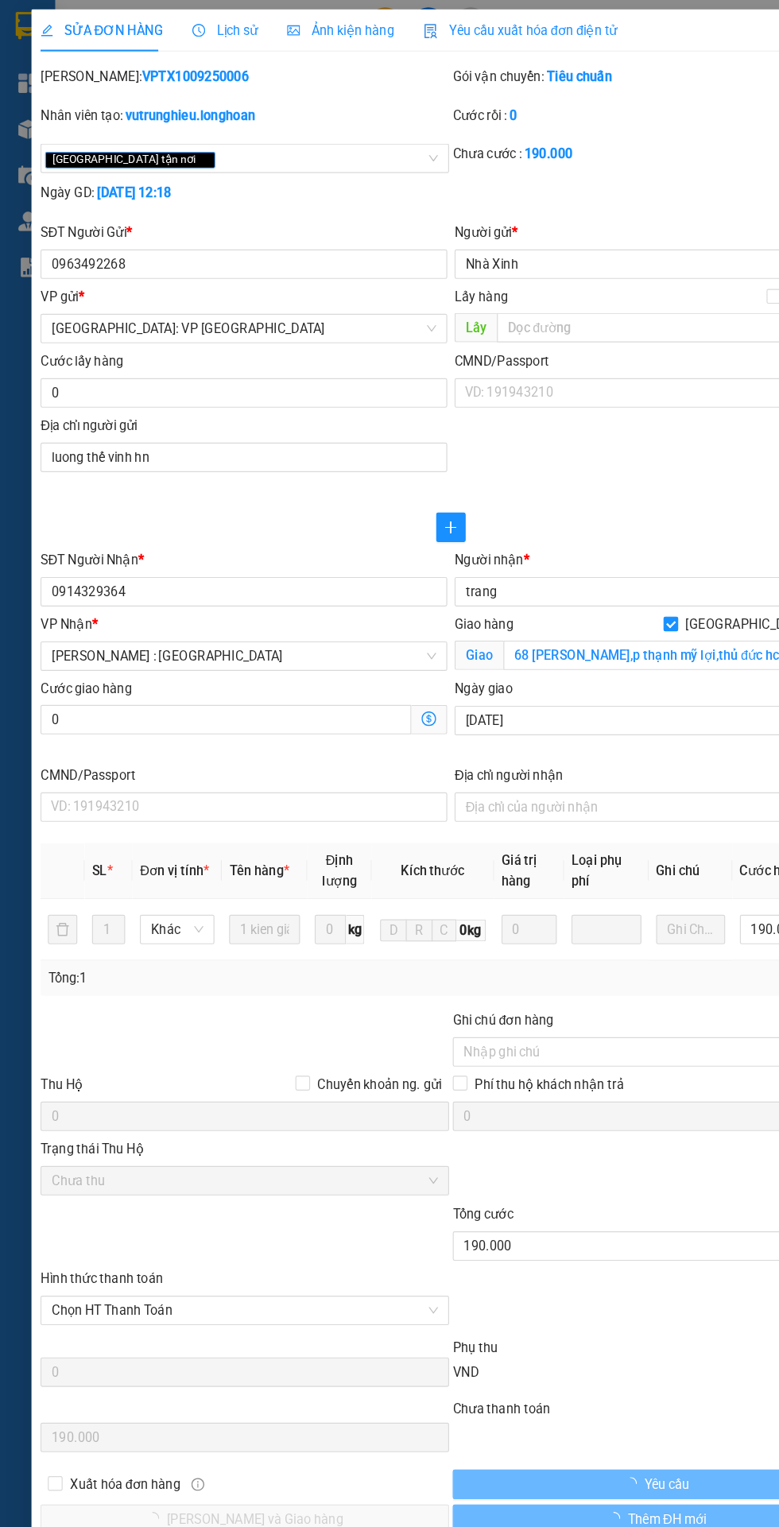
click at [200, 20] on span "Lịch sử" at bounding box center [194, 26] width 56 height 13
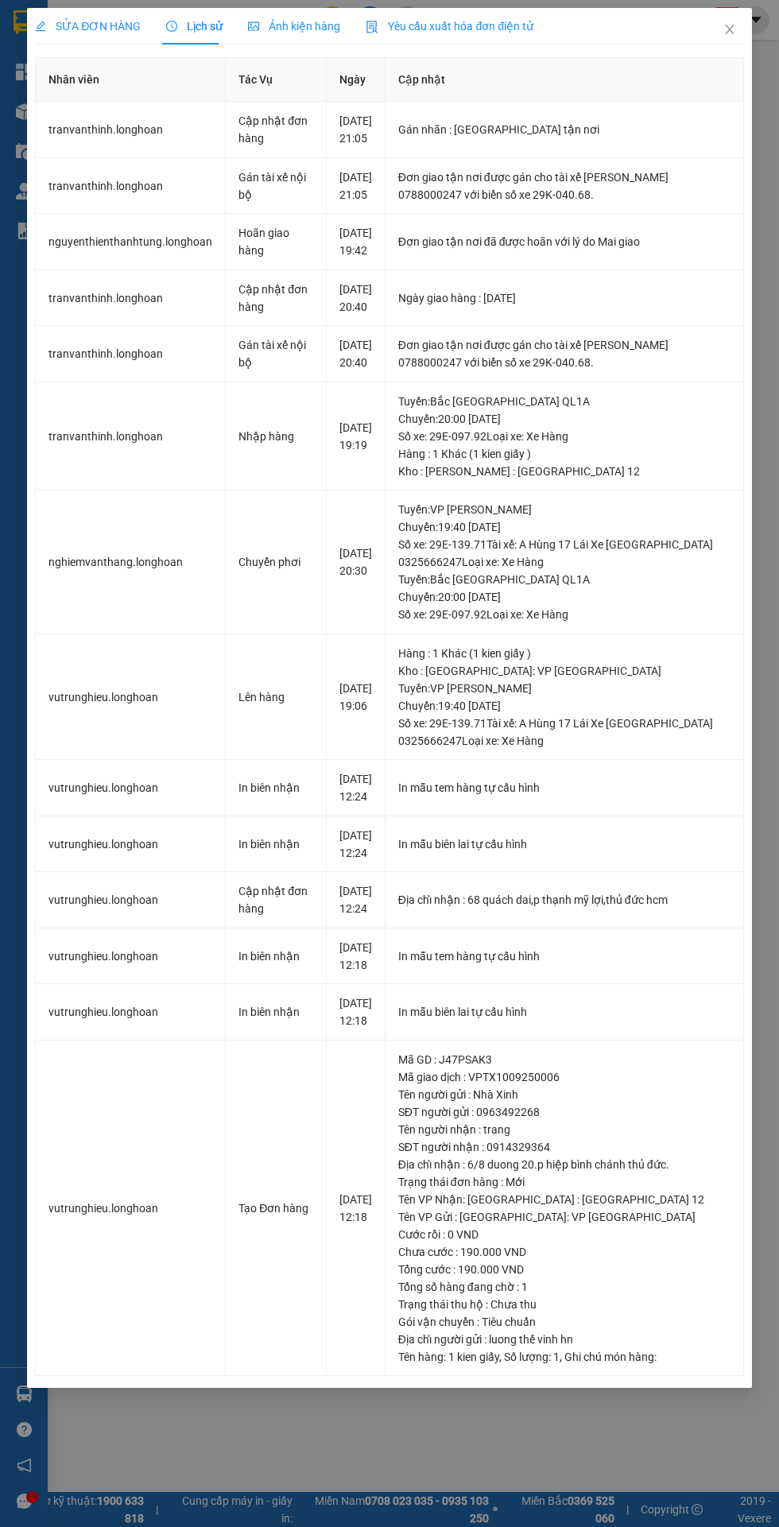
click at [103, 20] on span "SỬA ĐƠN HÀNG" at bounding box center [88, 26] width 106 height 13
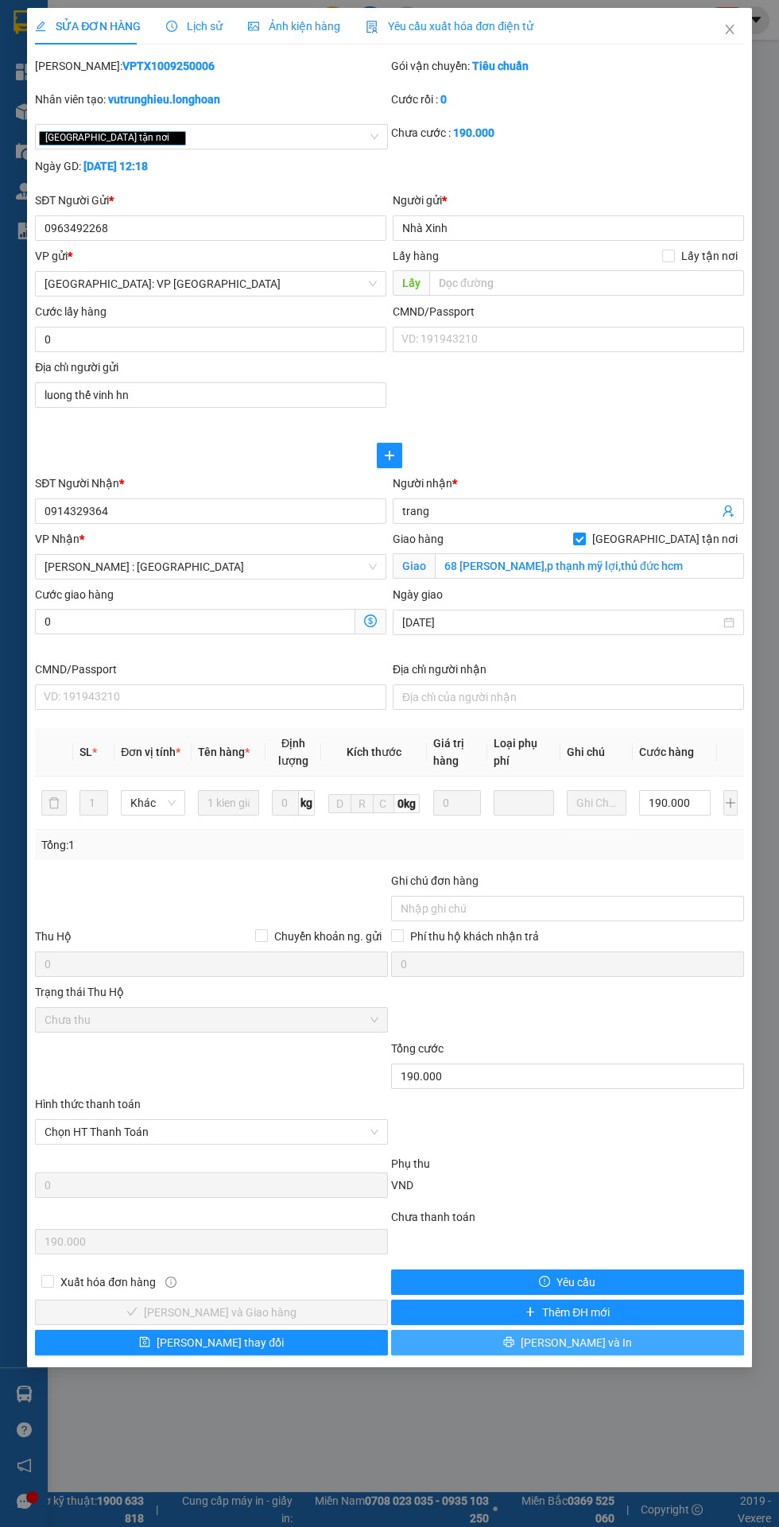
click at [590, 1346] on span "[PERSON_NAME] và In" at bounding box center [576, 1342] width 111 height 17
